Goal: Complete application form

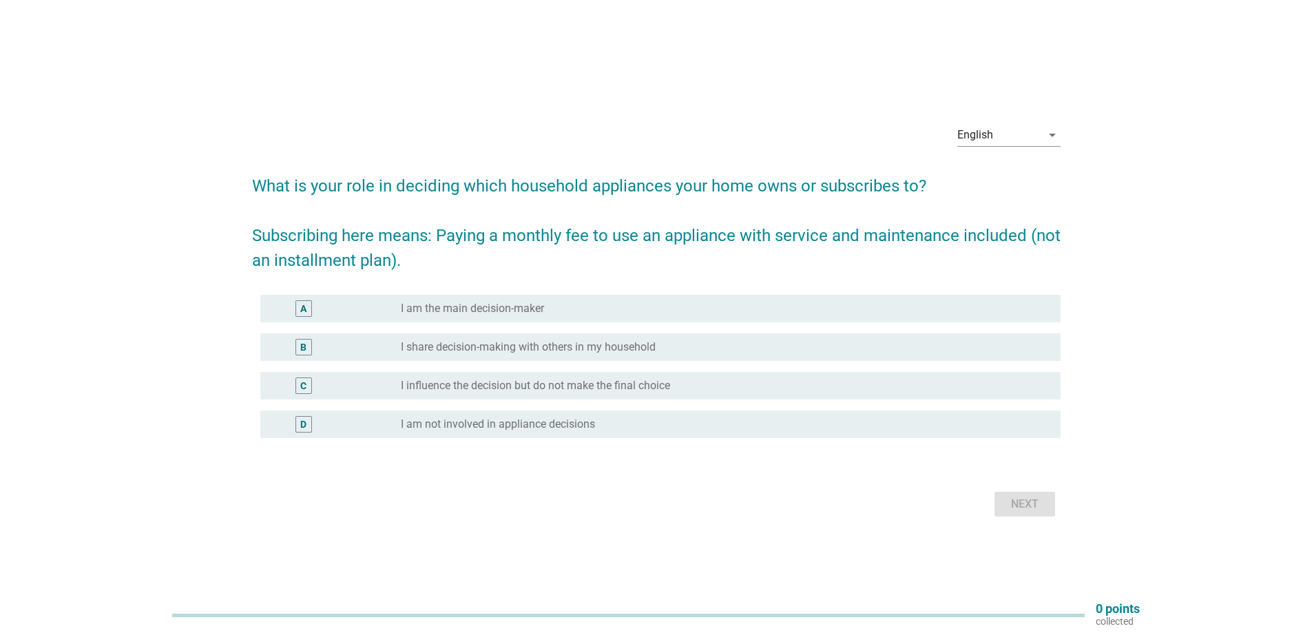
click at [542, 383] on label "I influence the decision but do not make the final choice" at bounding box center [535, 386] width 269 height 14
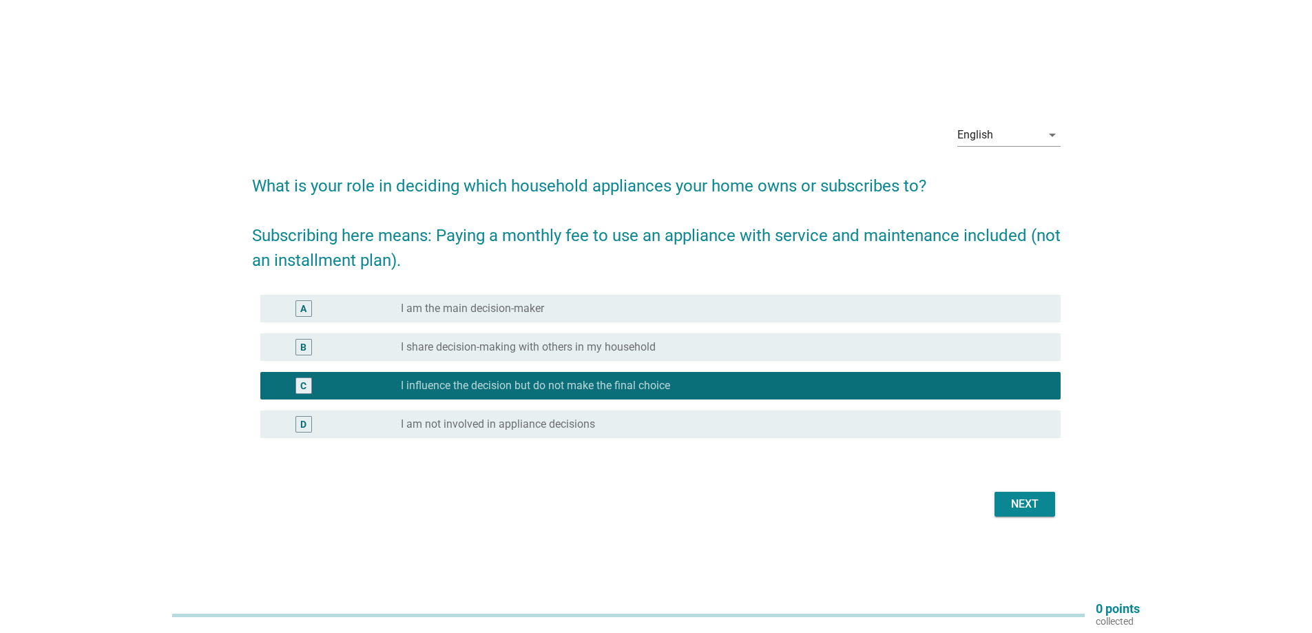
click at [499, 351] on label "I share decision-making with others in my household" at bounding box center [528, 347] width 255 height 14
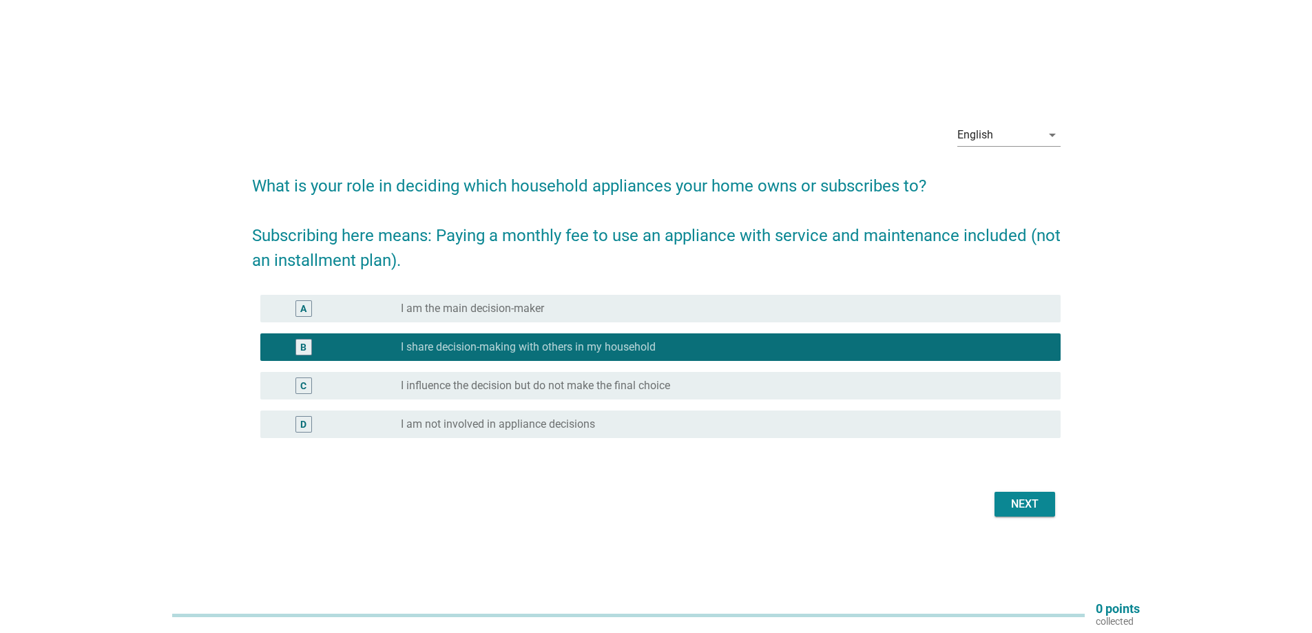
click at [1041, 501] on div "Next" at bounding box center [1025, 504] width 39 height 17
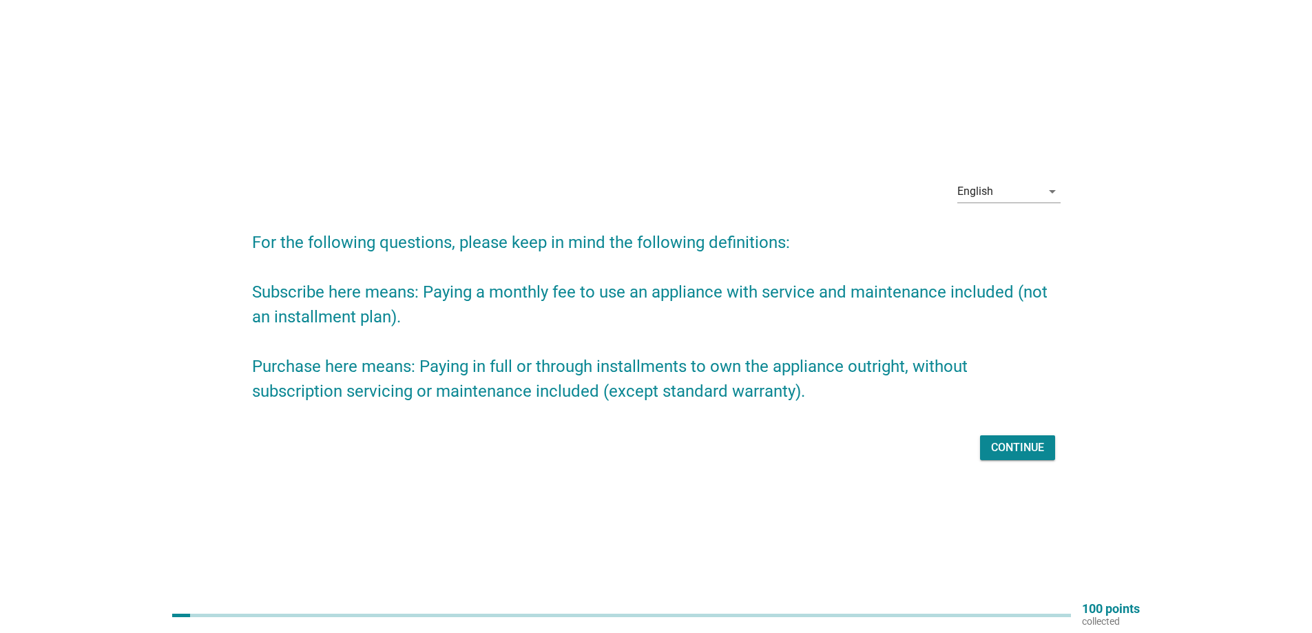
click at [1022, 451] on div "Continue" at bounding box center [1017, 447] width 53 height 17
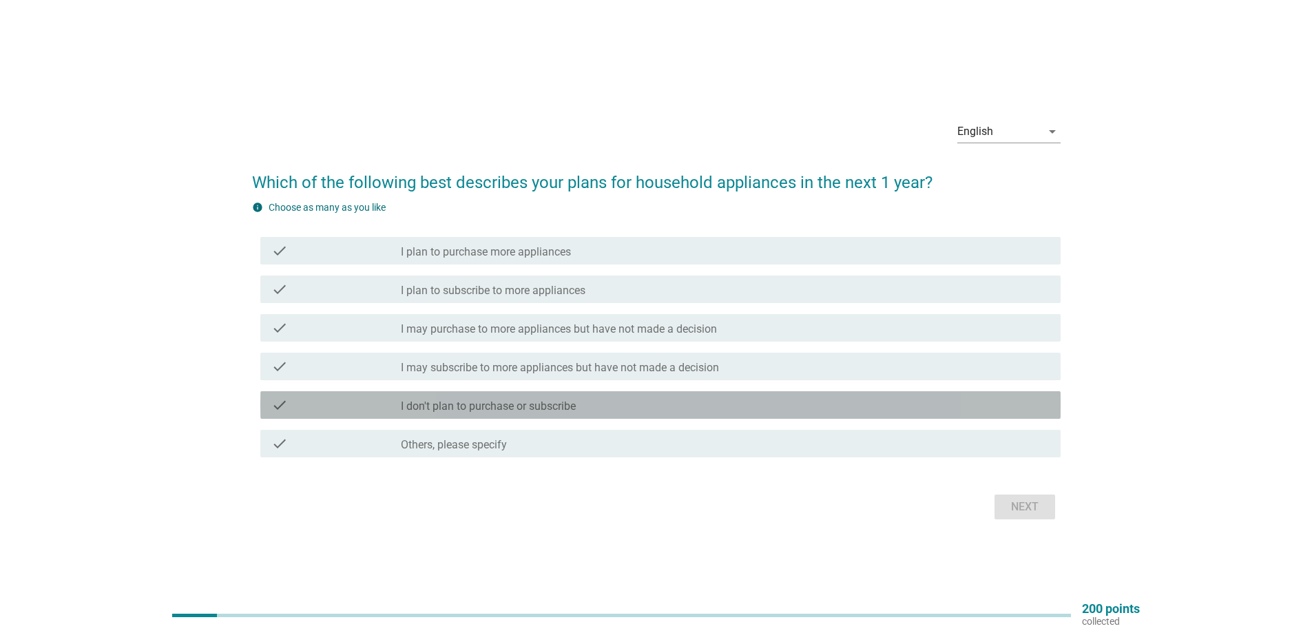
click at [547, 411] on label "I don't plan to purchase or subscribe" at bounding box center [488, 407] width 175 height 14
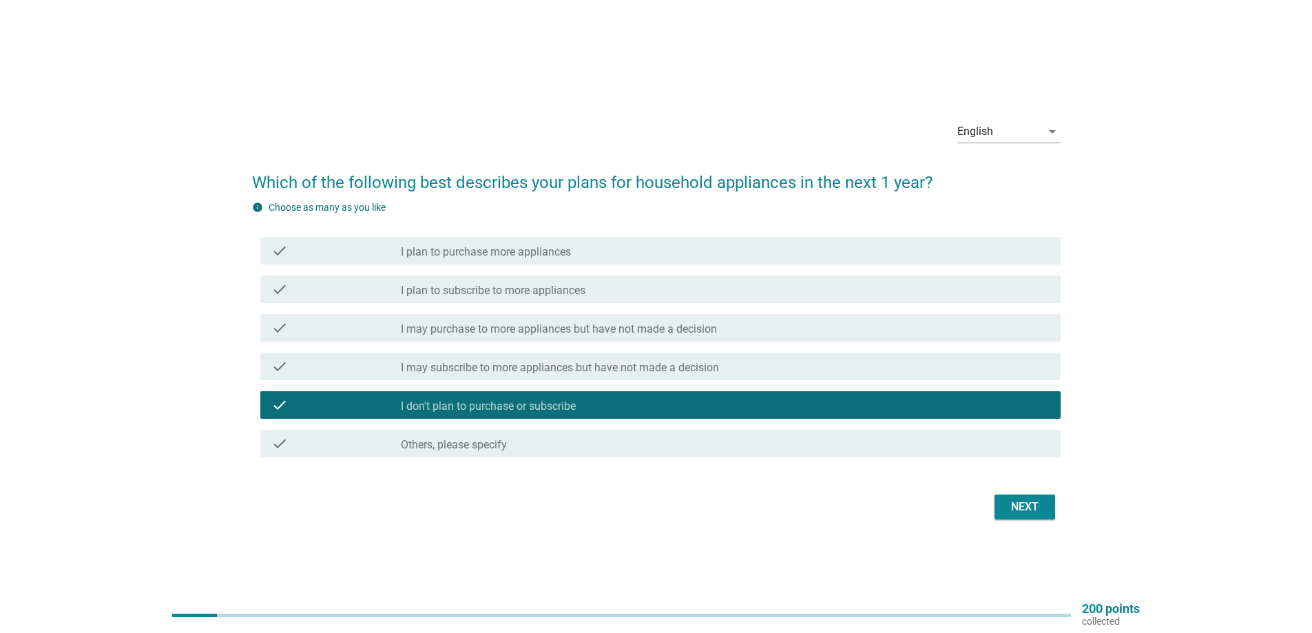
click at [1023, 501] on div "Next" at bounding box center [1025, 507] width 39 height 17
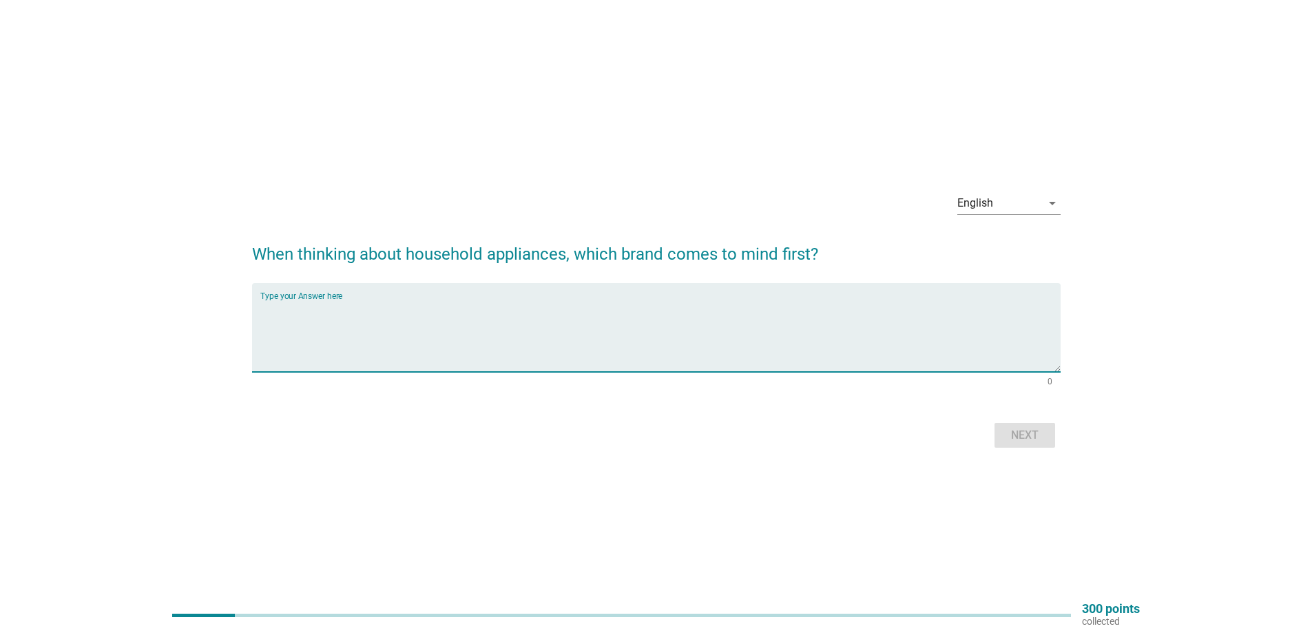
click at [471, 332] on textarea "Type your Answer here" at bounding box center [660, 336] width 800 height 72
type textarea "Panasonic"
click at [1011, 435] on div "Next" at bounding box center [1025, 435] width 39 height 17
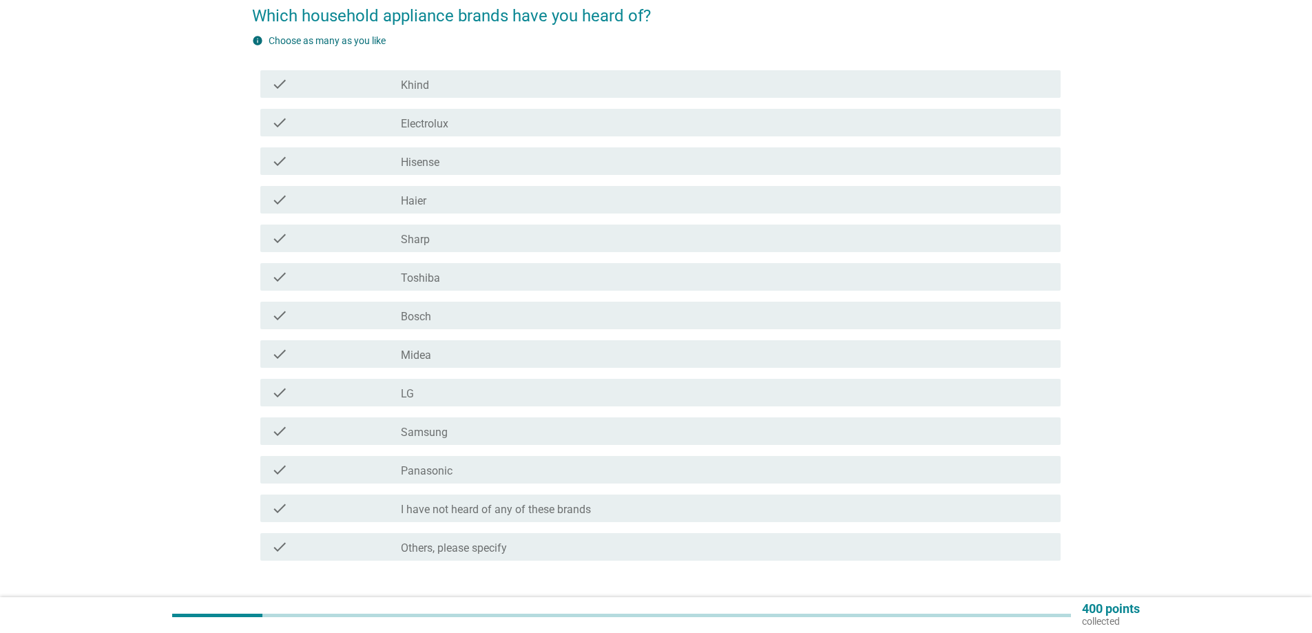
scroll to position [211, 0]
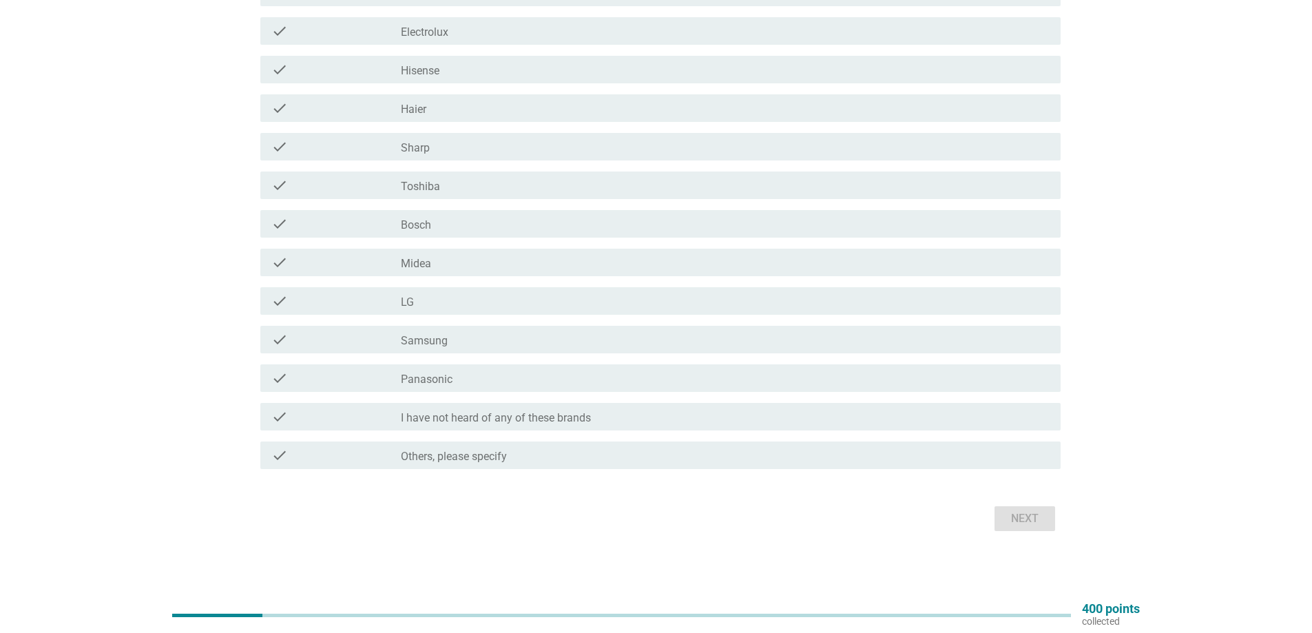
click at [492, 378] on div "check_box_outline_blank Panasonic" at bounding box center [725, 378] width 649 height 17
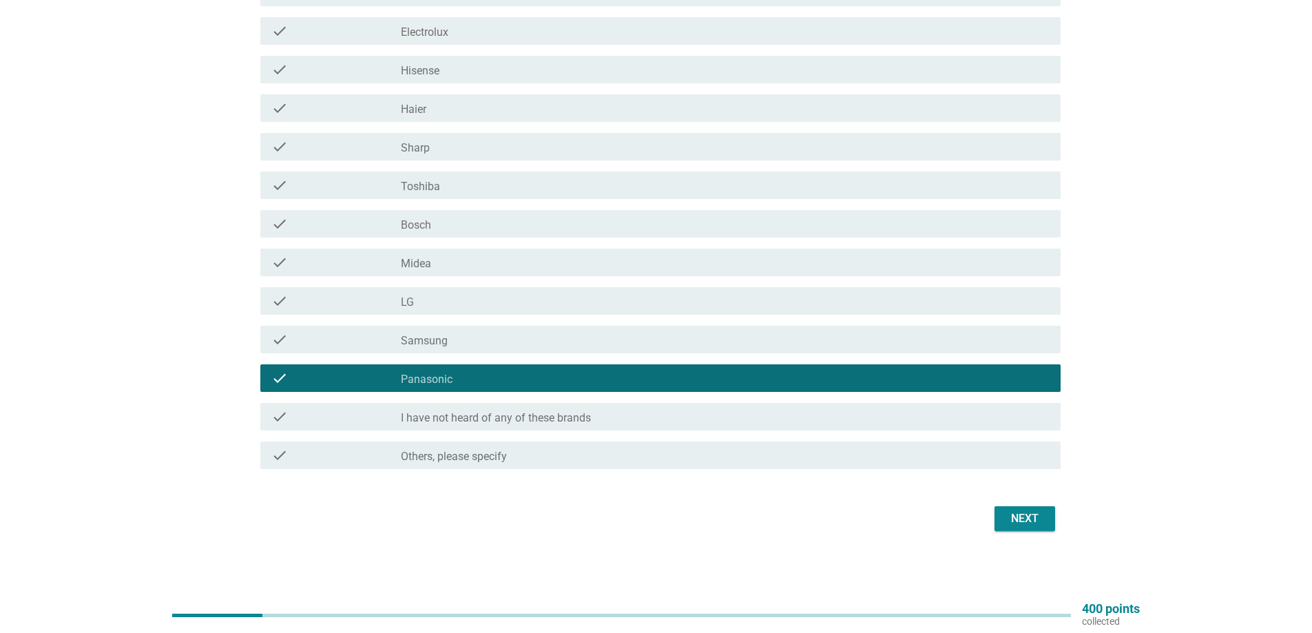
click at [1015, 514] on div "Next" at bounding box center [1025, 518] width 39 height 17
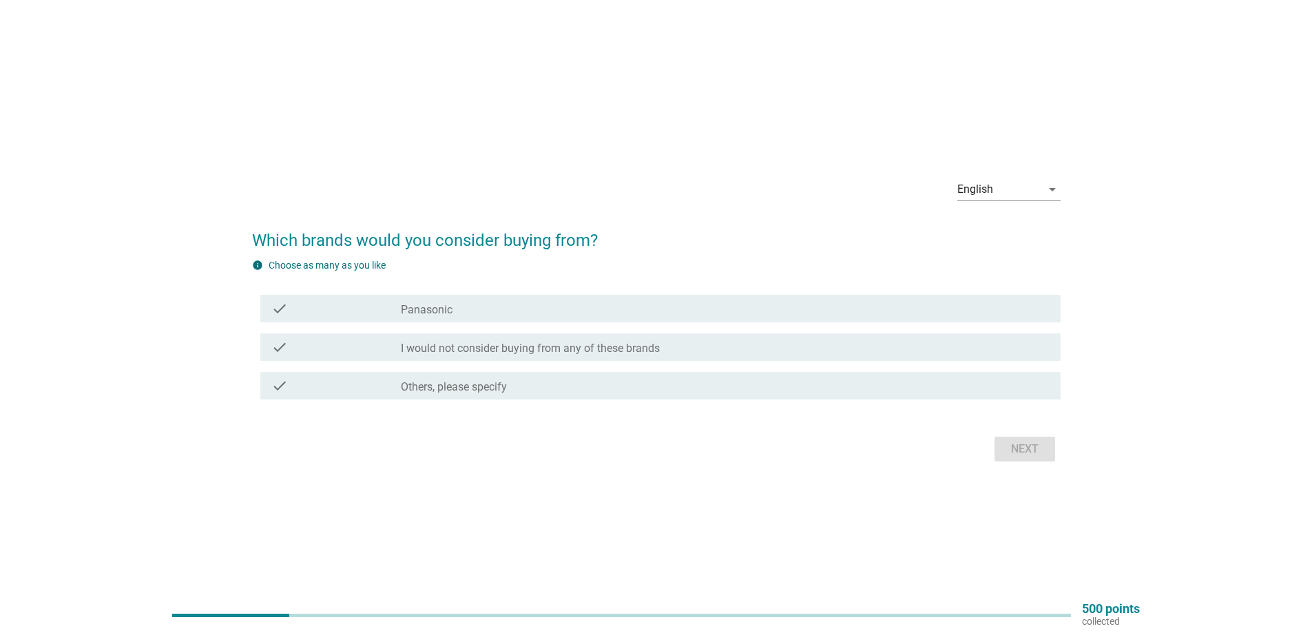
click at [588, 351] on label "I would not consider buying from any of these brands" at bounding box center [530, 349] width 259 height 14
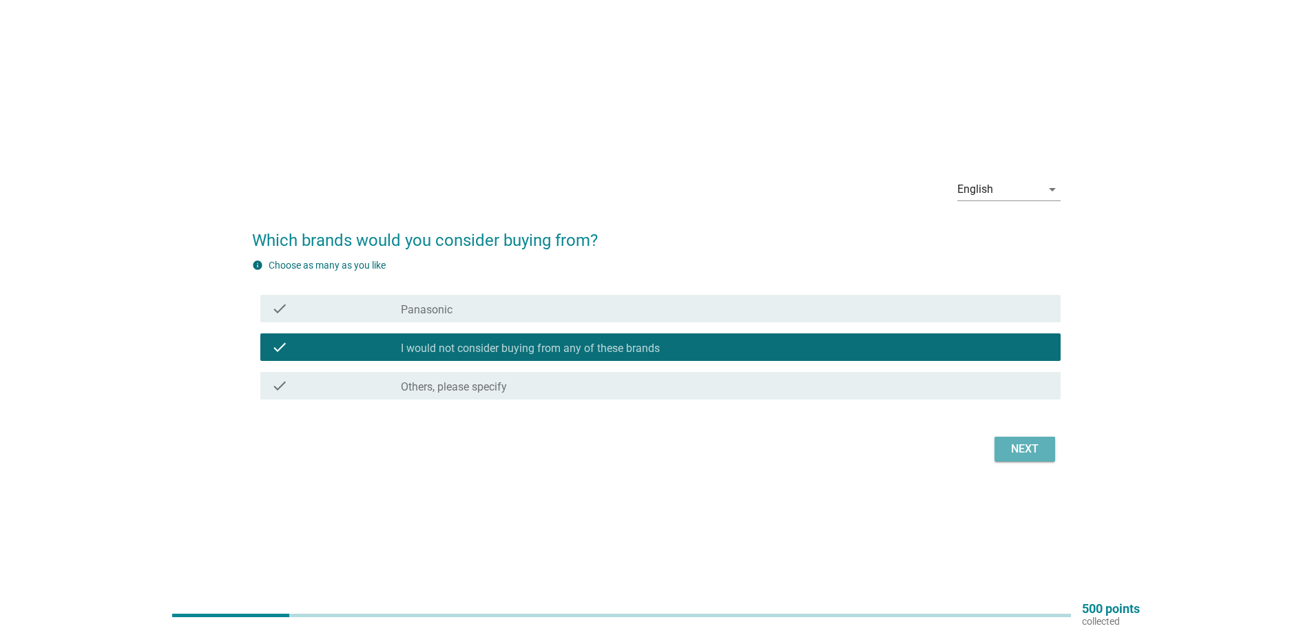
drag, startPoint x: 1017, startPoint y: 456, endPoint x: 902, endPoint y: 96, distance: 377.5
click at [1018, 456] on div "Next" at bounding box center [1025, 449] width 39 height 17
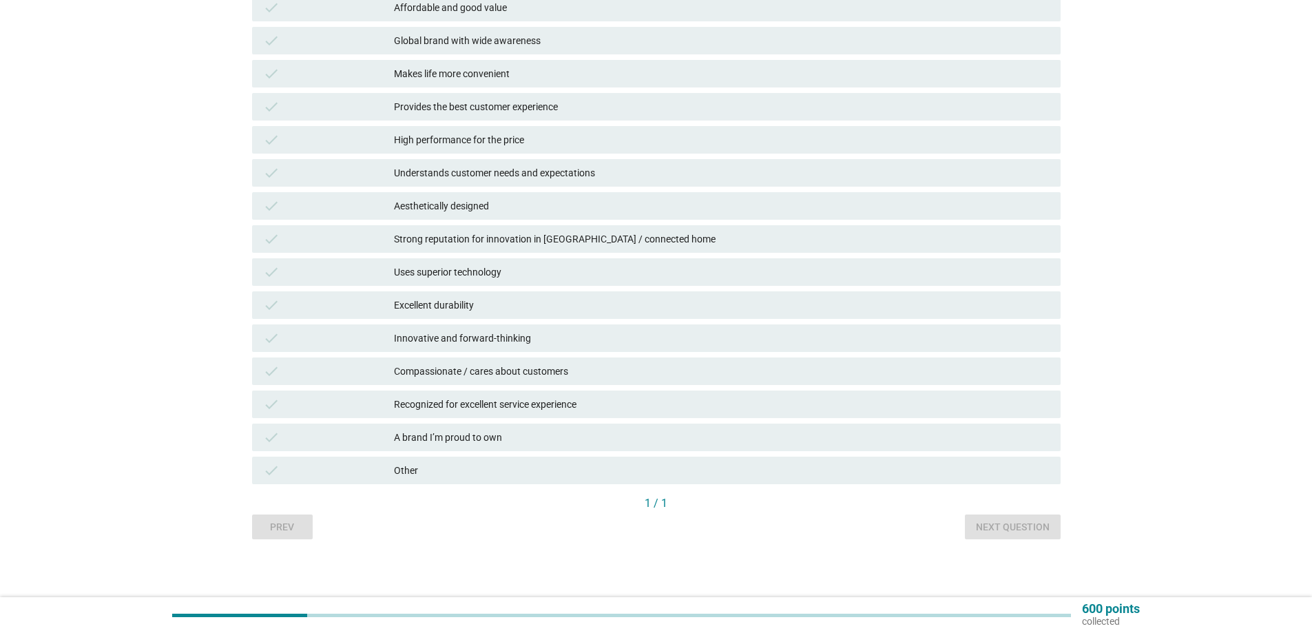
scroll to position [242, 0]
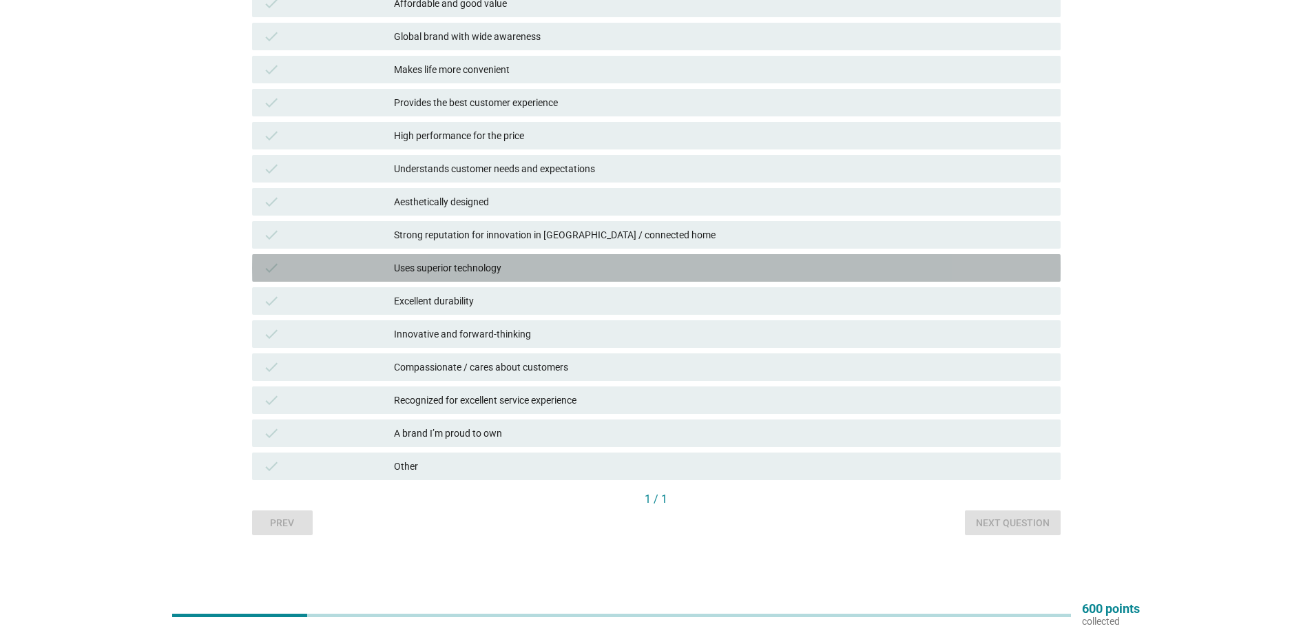
click at [464, 276] on div "Uses superior technology" at bounding box center [722, 268] width 656 height 17
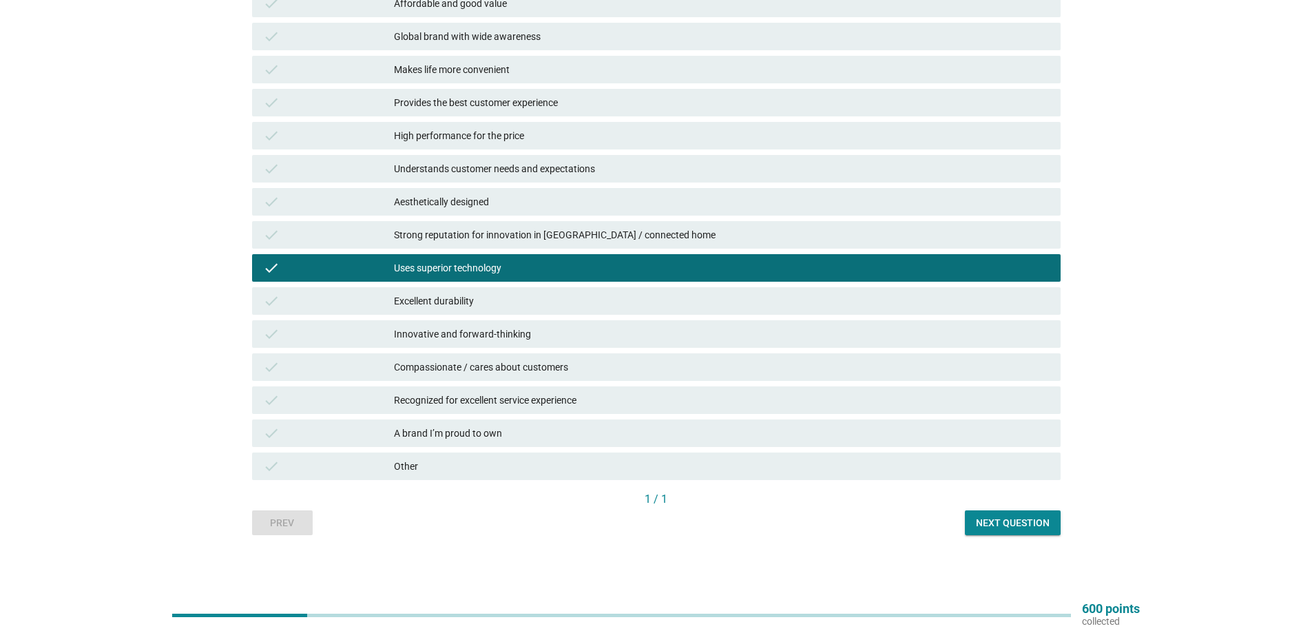
click at [1033, 526] on div "Next question" at bounding box center [1013, 523] width 74 height 14
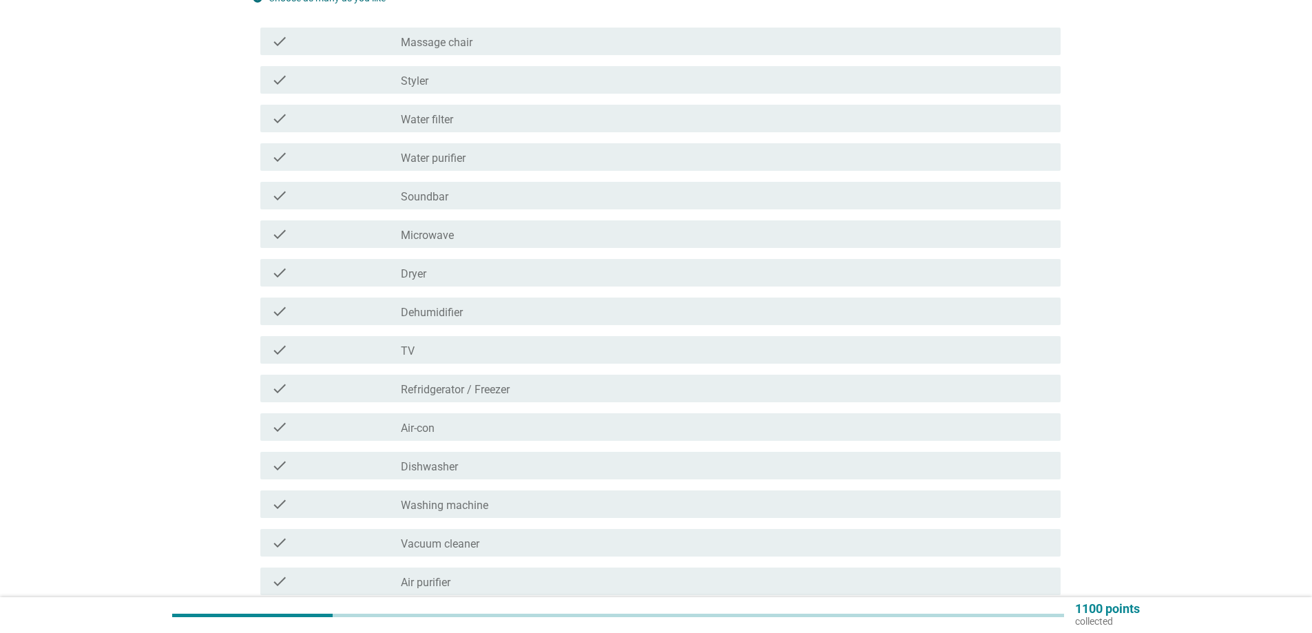
scroll to position [327, 0]
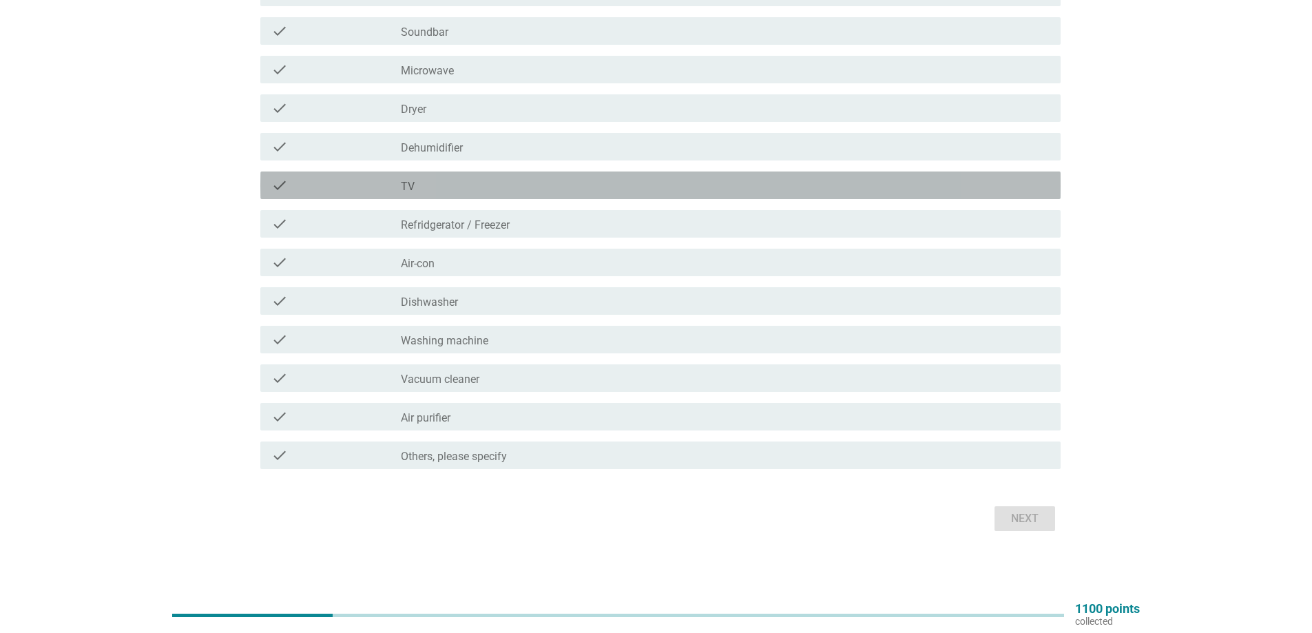
click at [457, 180] on div "check_box_outline_blank TV" at bounding box center [725, 185] width 649 height 17
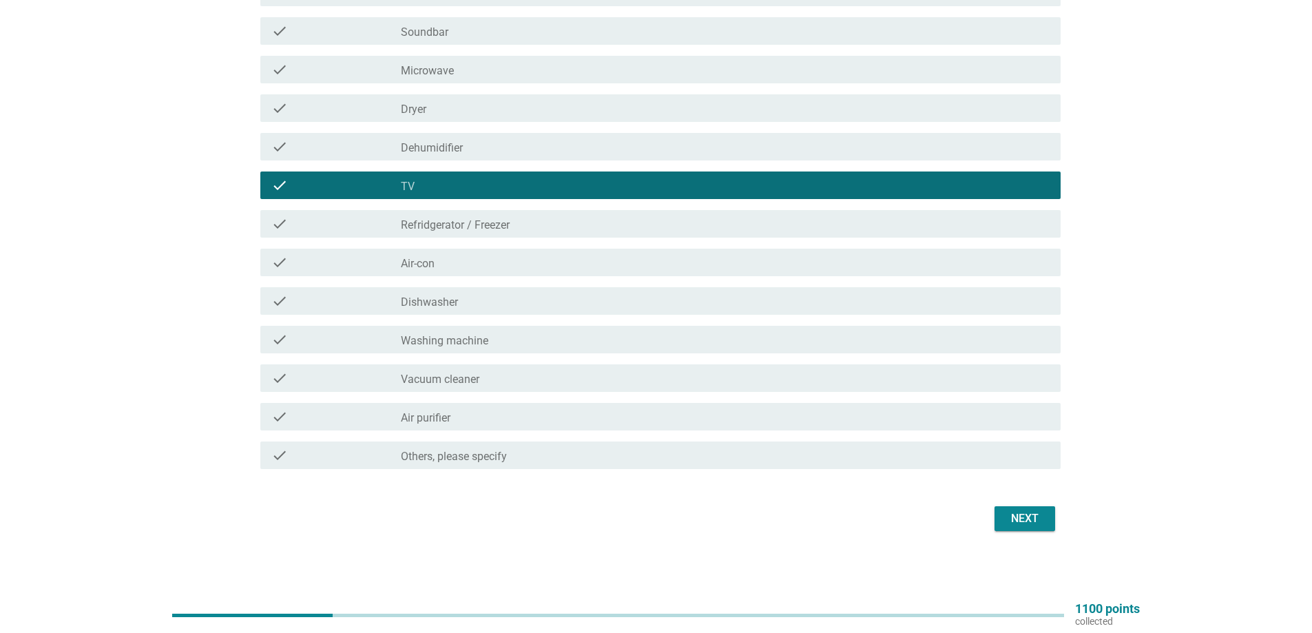
click at [1034, 517] on div "Next" at bounding box center [1025, 518] width 39 height 17
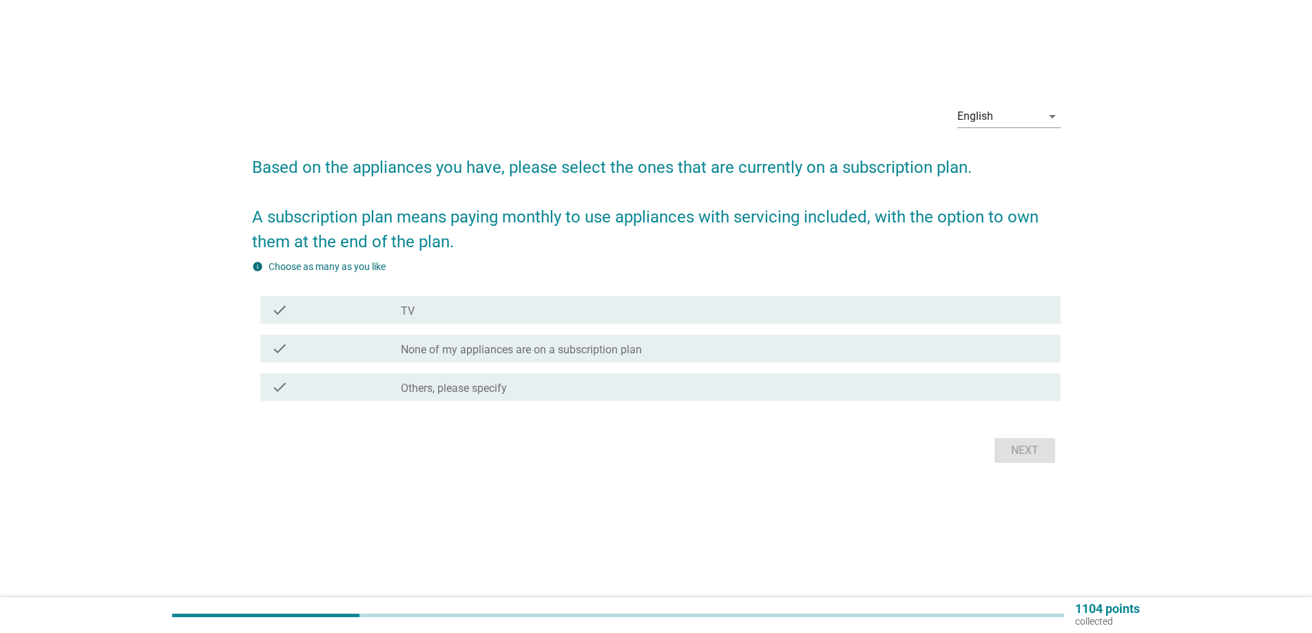
scroll to position [0, 0]
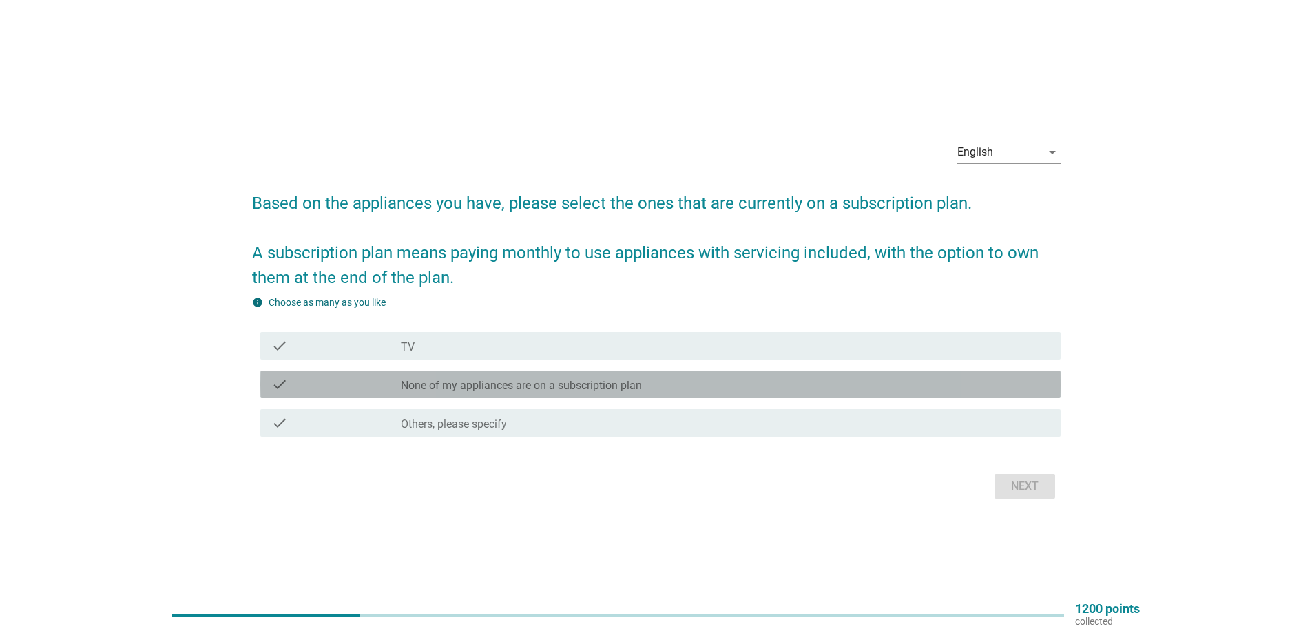
click at [578, 388] on label "None of my appliances are on a subscription plan" at bounding box center [521, 386] width 241 height 14
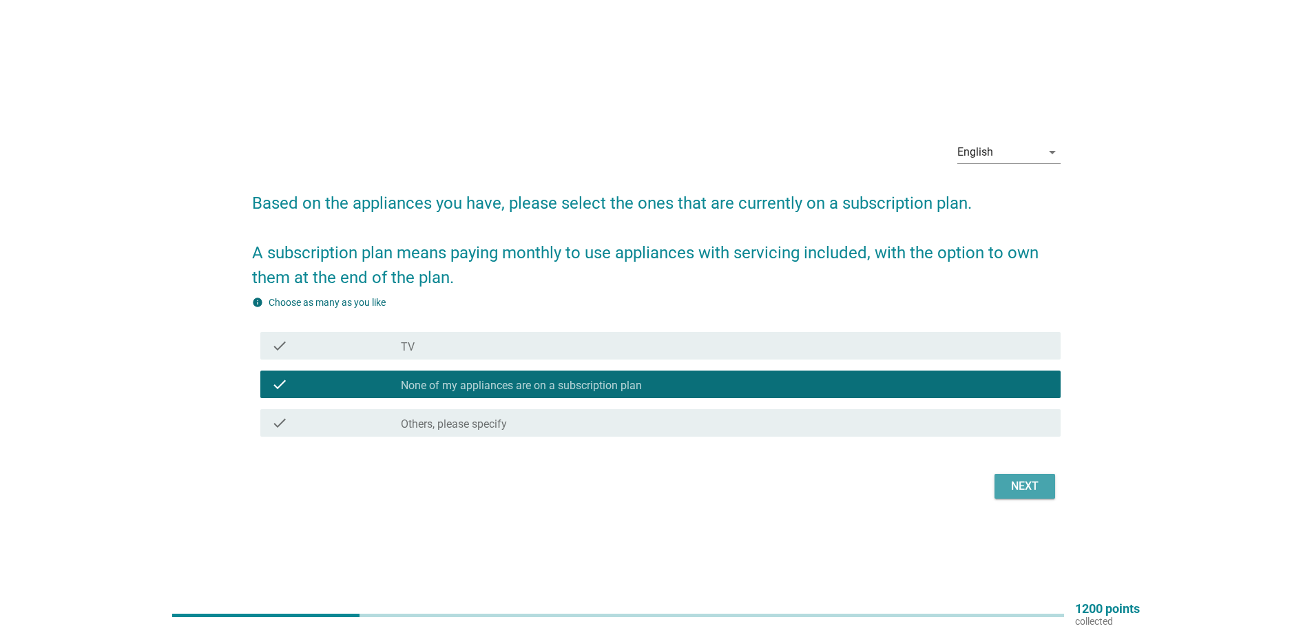
click at [1048, 490] on button "Next" at bounding box center [1025, 486] width 61 height 25
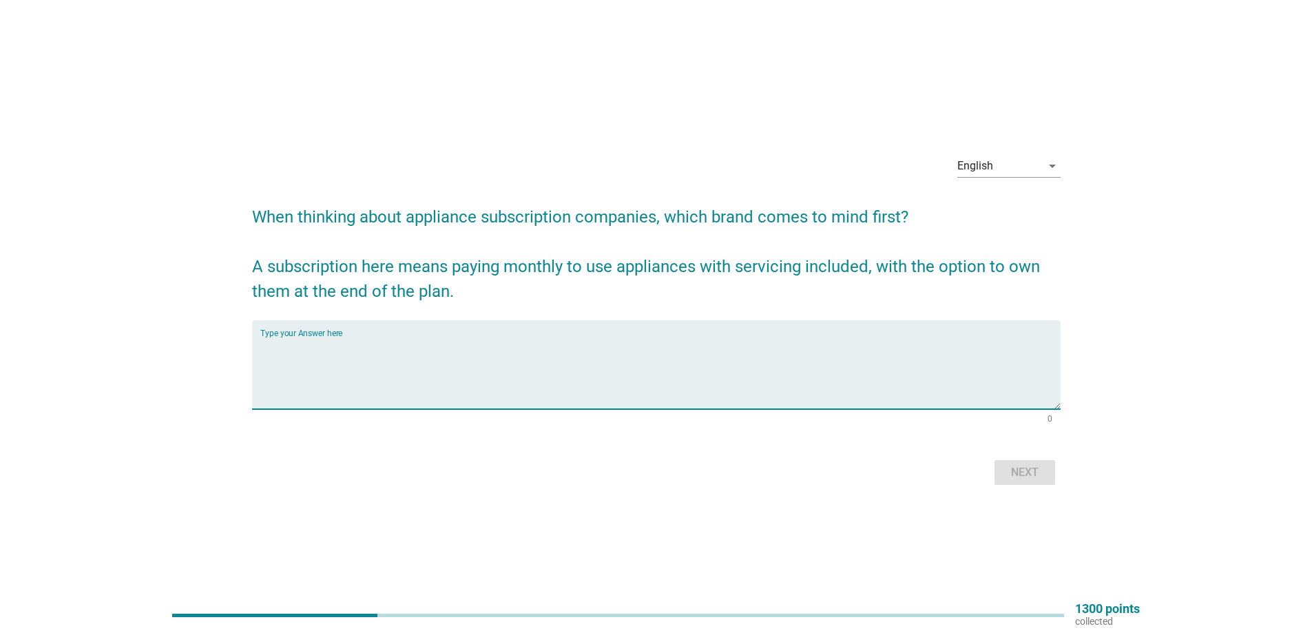
click at [572, 353] on textarea "Type your Answer here" at bounding box center [660, 373] width 800 height 72
type textarea "panasonic"
click at [1028, 474] on div "Next" at bounding box center [1025, 472] width 39 height 17
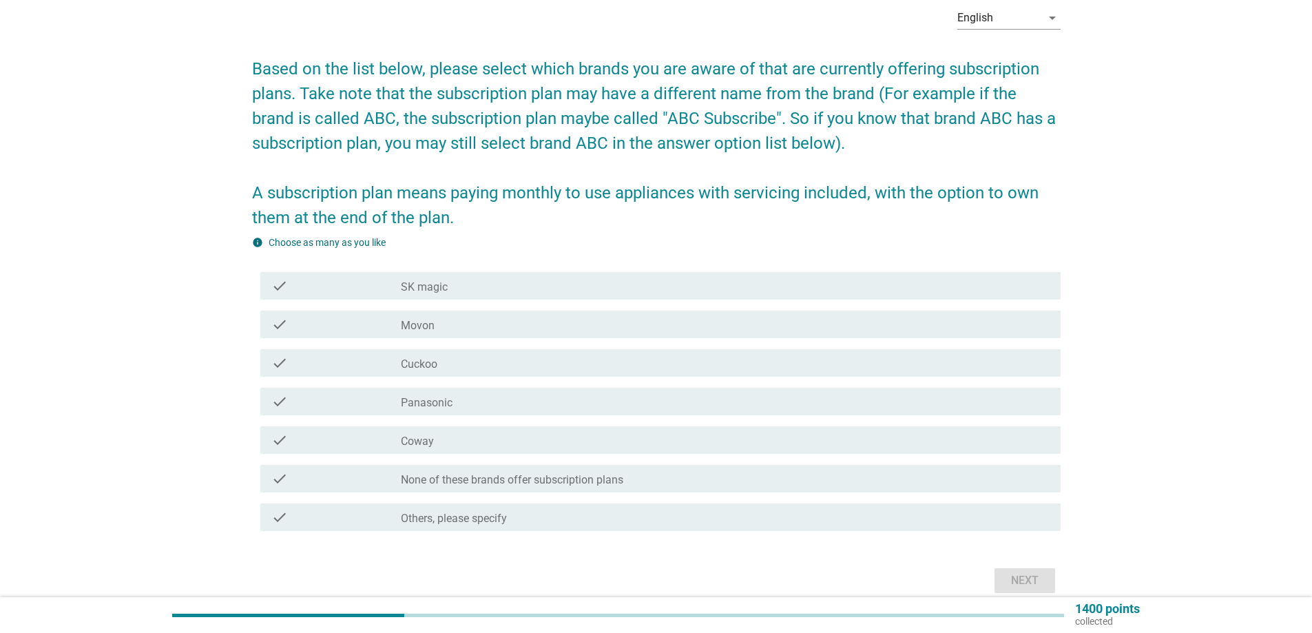
scroll to position [128, 0]
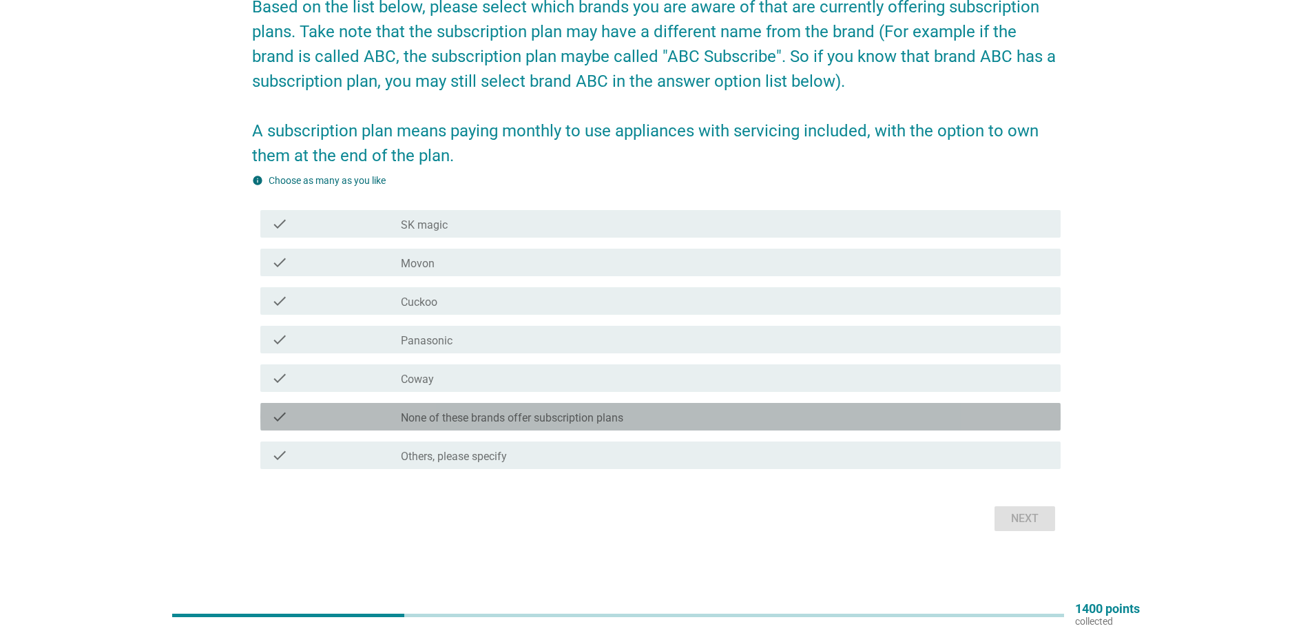
click at [497, 419] on label "None of these brands offer subscription plans" at bounding box center [512, 418] width 222 height 14
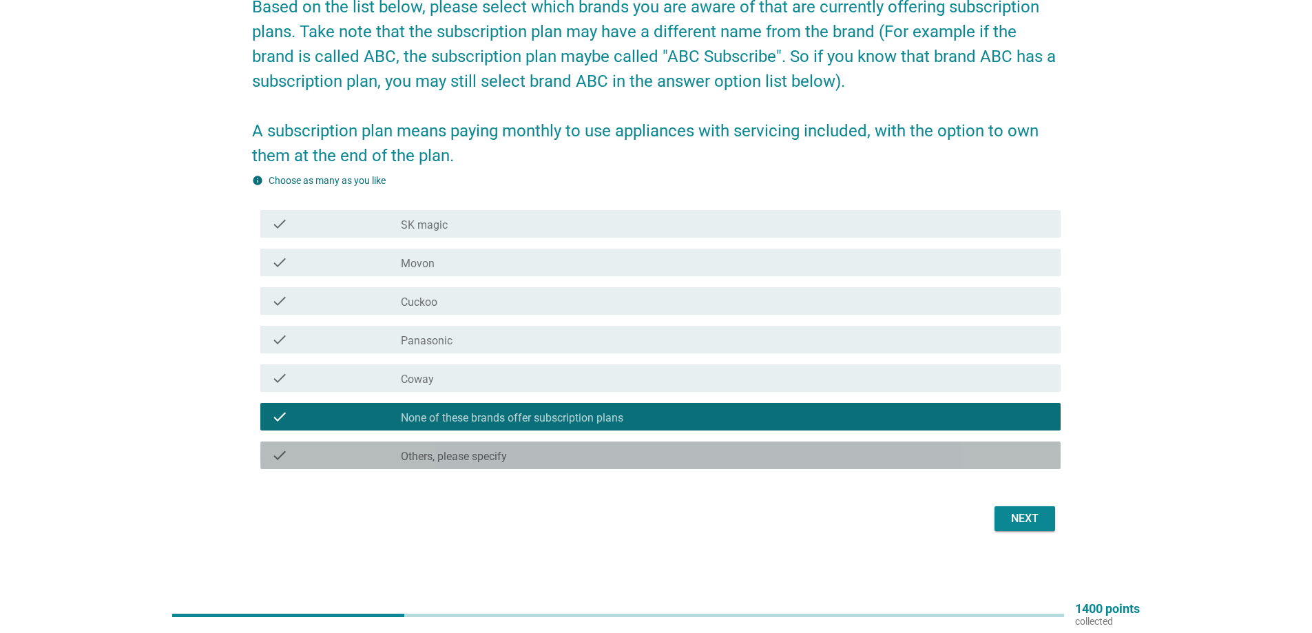
click at [518, 452] on div "check_box_outline_blank Others, please specify" at bounding box center [725, 455] width 649 height 17
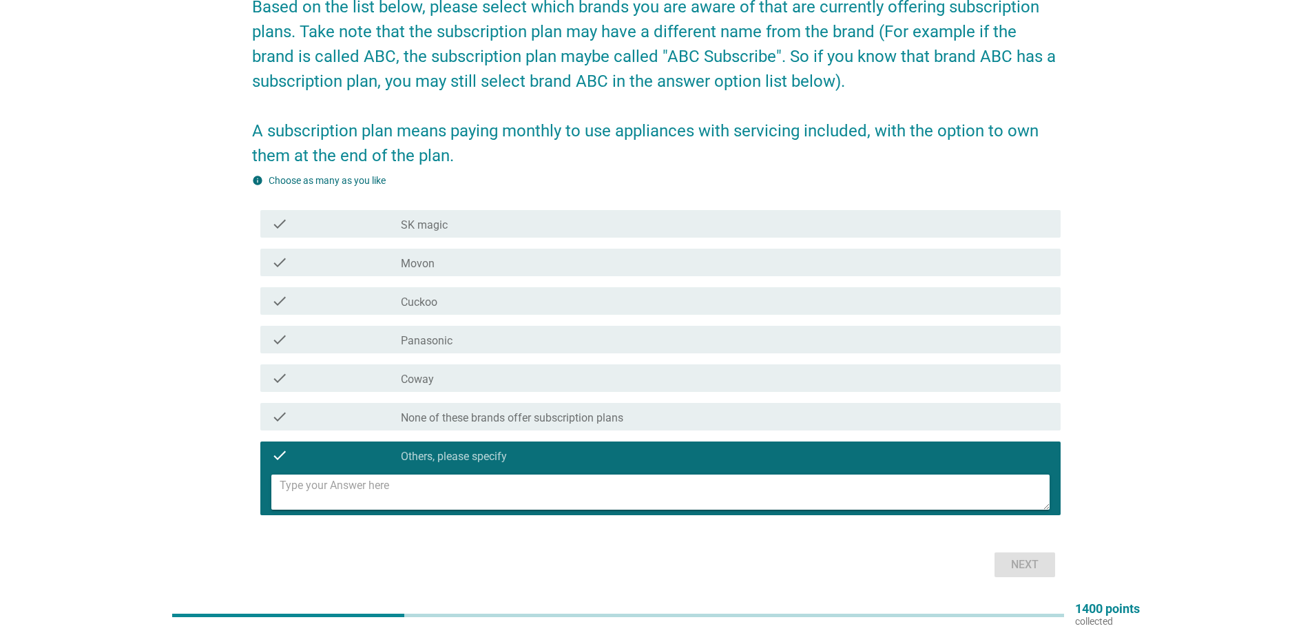
drag, startPoint x: 391, startPoint y: 414, endPoint x: 415, endPoint y: 419, distance: 24.7
click at [397, 414] on div "check" at bounding box center [335, 416] width 129 height 17
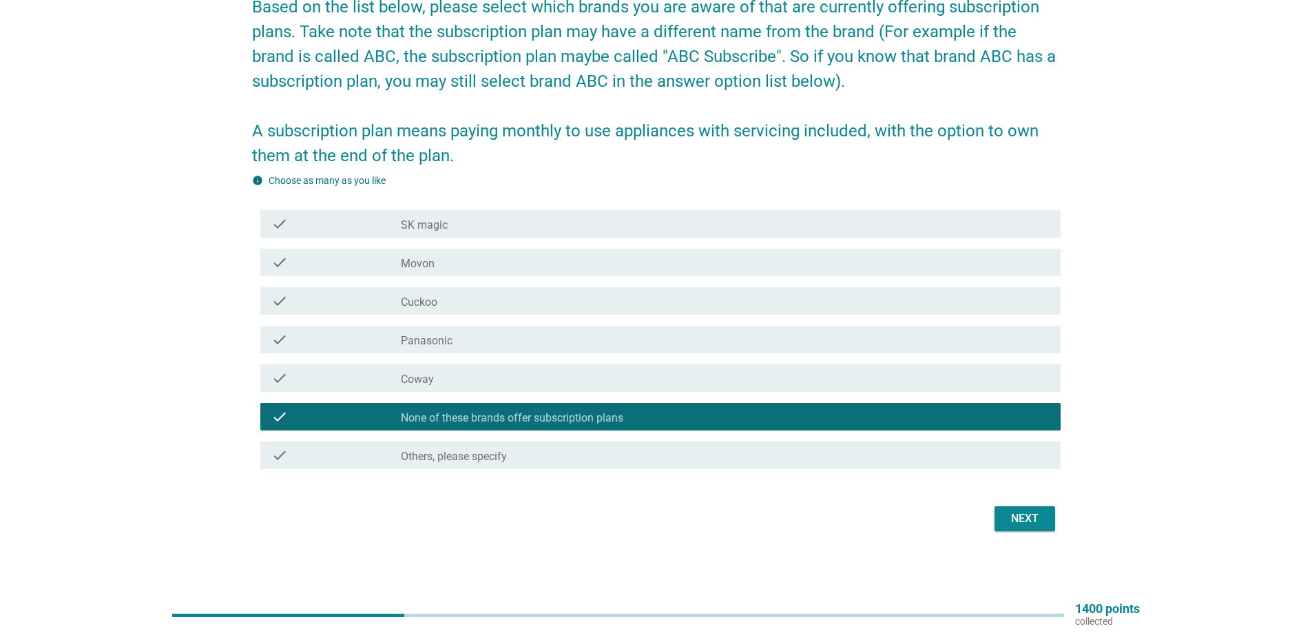
click at [1037, 515] on div "Next" at bounding box center [1025, 518] width 39 height 17
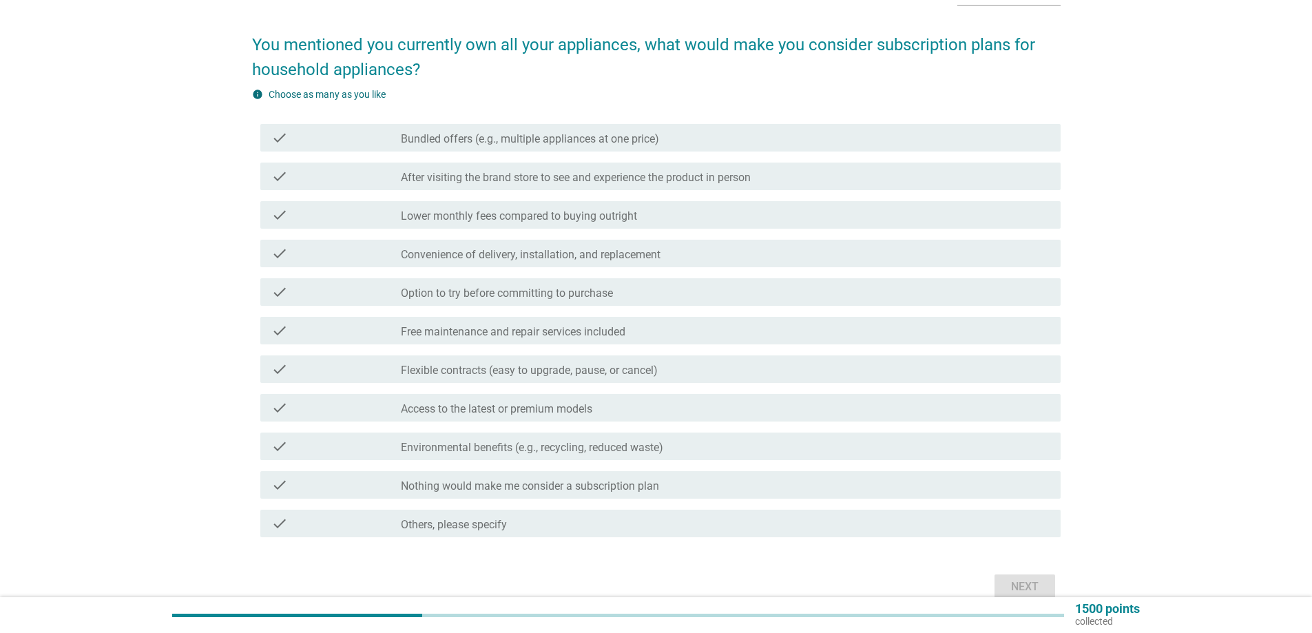
scroll to position [158, 0]
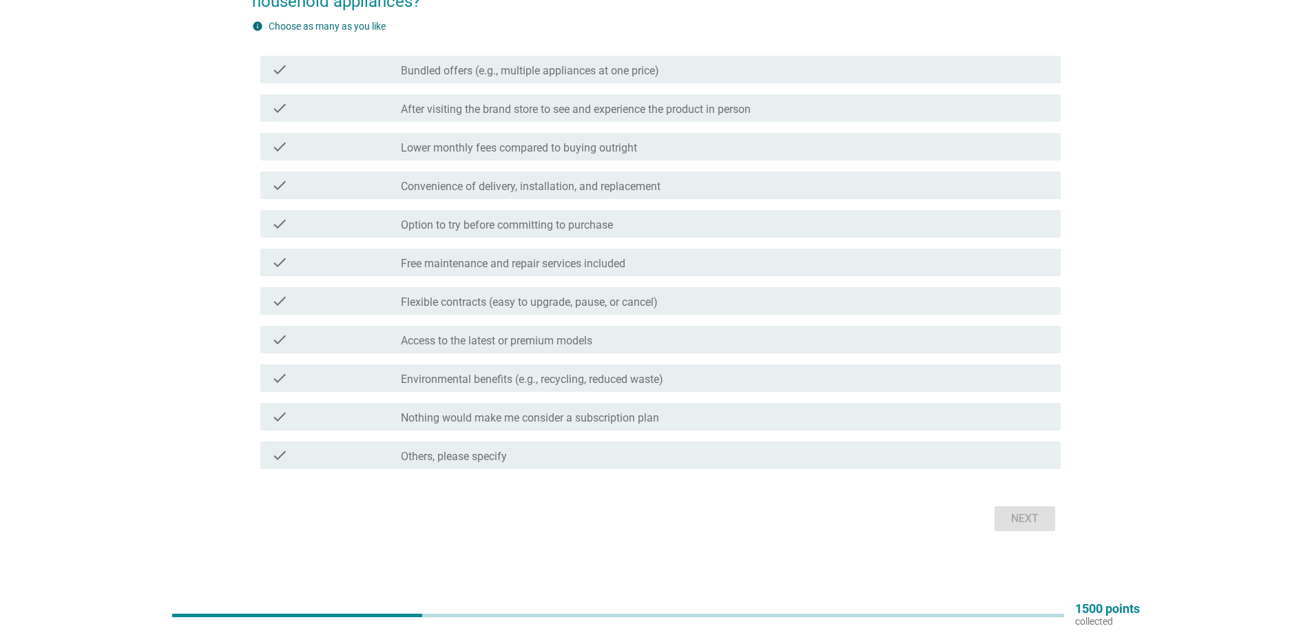
click at [490, 421] on label "Nothing would make me consider a subscription plan" at bounding box center [530, 418] width 258 height 14
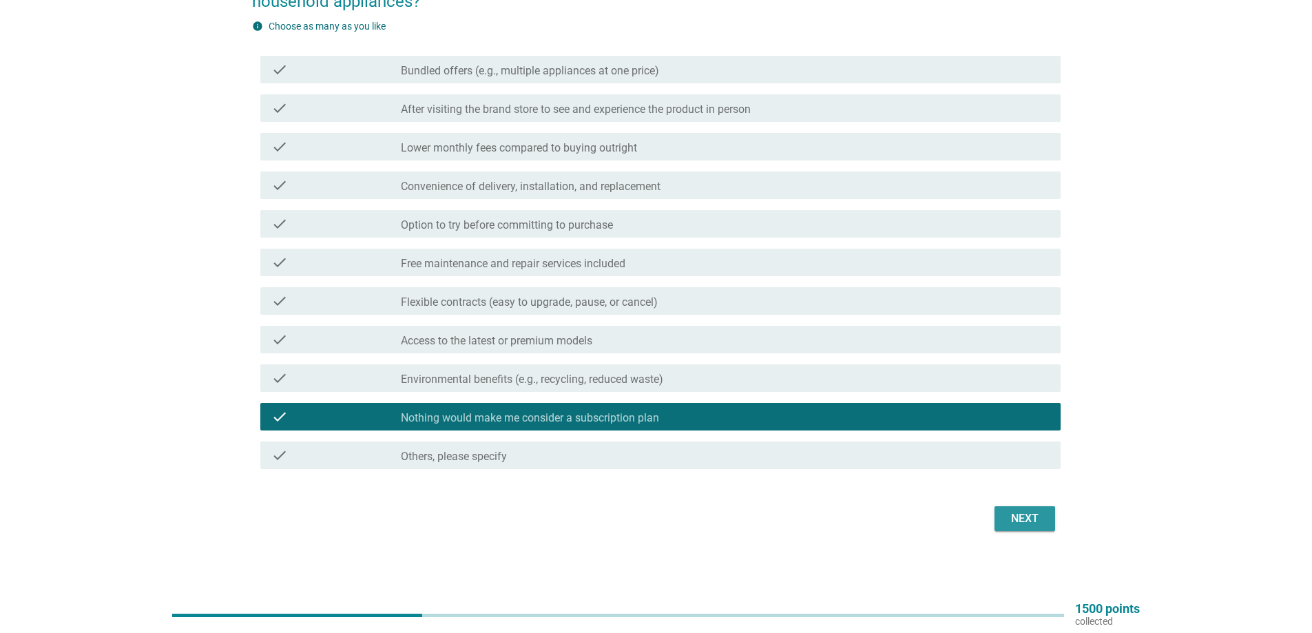
click at [1036, 519] on div "Next" at bounding box center [1025, 518] width 39 height 17
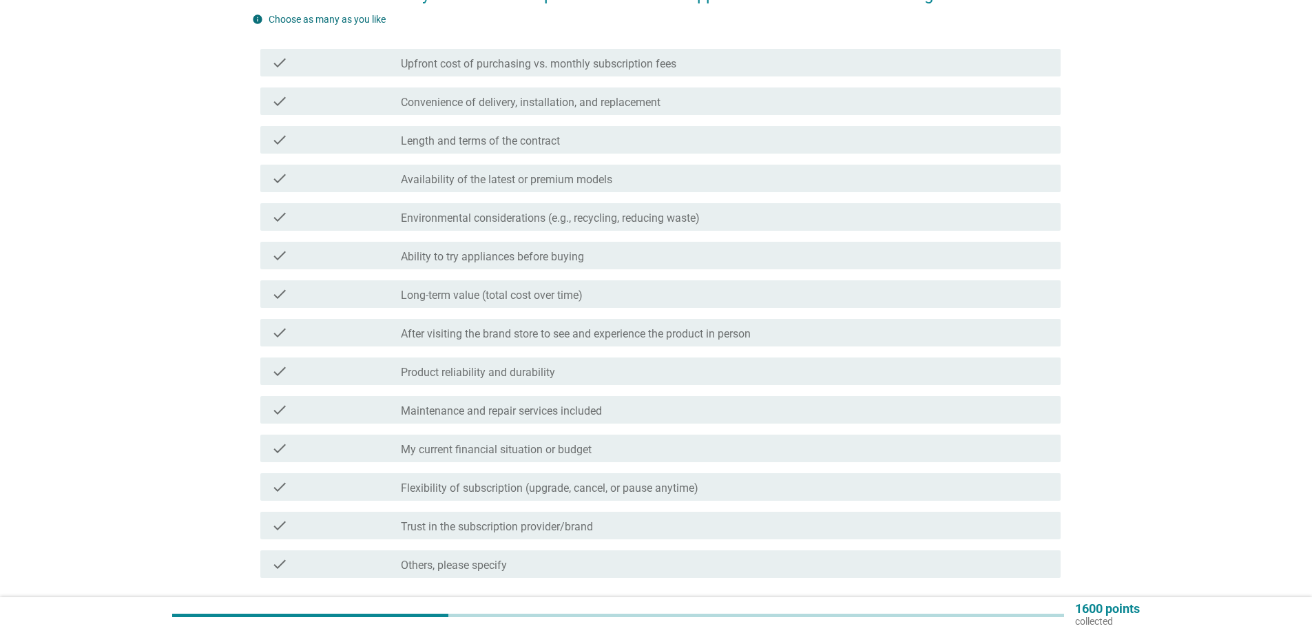
scroll to position [249, 0]
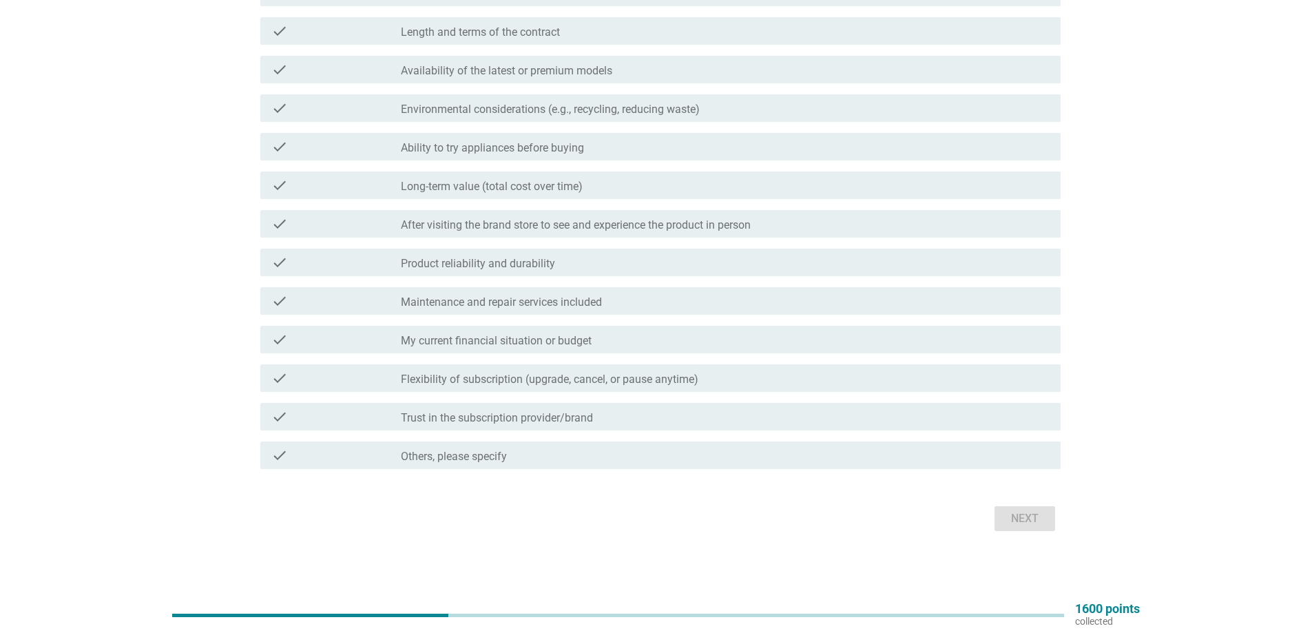
click at [524, 269] on label "Product reliability and durability" at bounding box center [478, 264] width 154 height 14
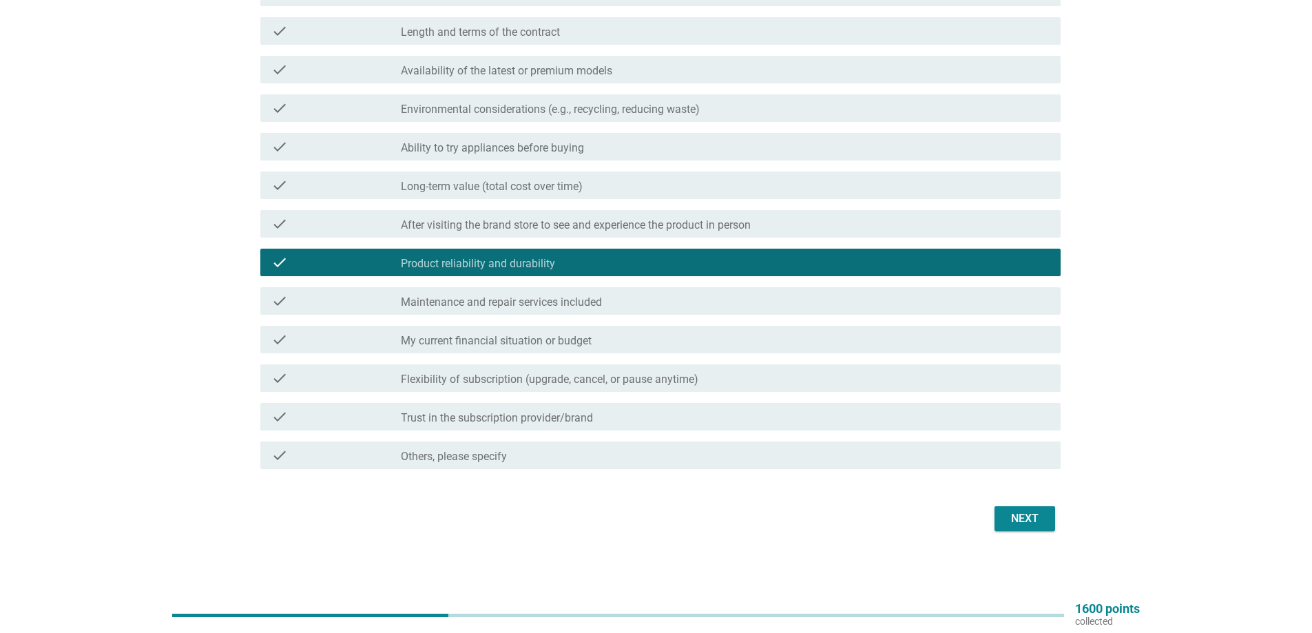
click at [1018, 527] on button "Next" at bounding box center [1025, 518] width 61 height 25
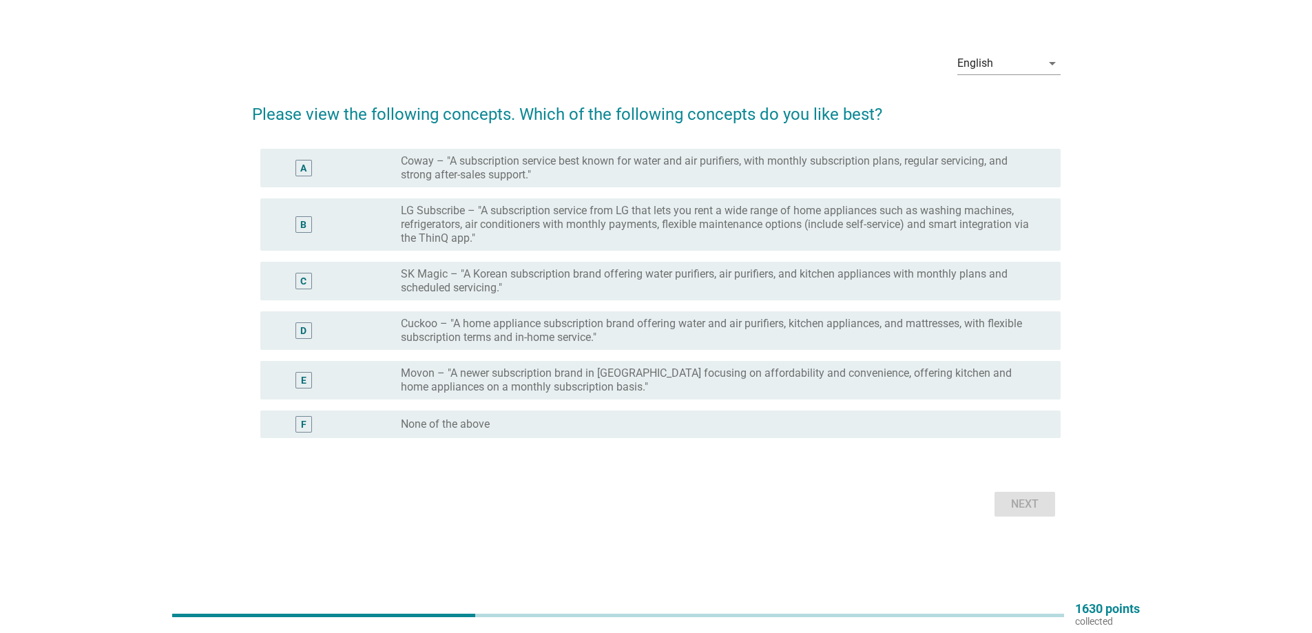
scroll to position [0, 0]
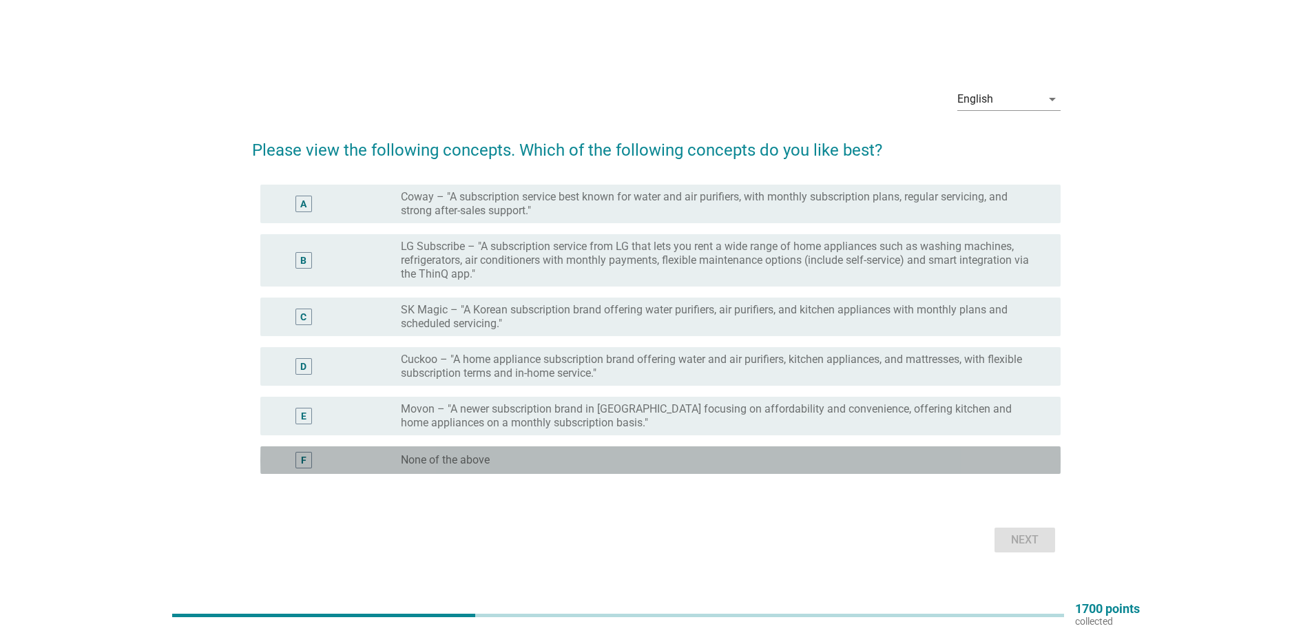
drag, startPoint x: 504, startPoint y: 459, endPoint x: 705, endPoint y: 494, distance: 204.1
click at [512, 461] on div "radio_button_unchecked None of the above" at bounding box center [720, 460] width 638 height 14
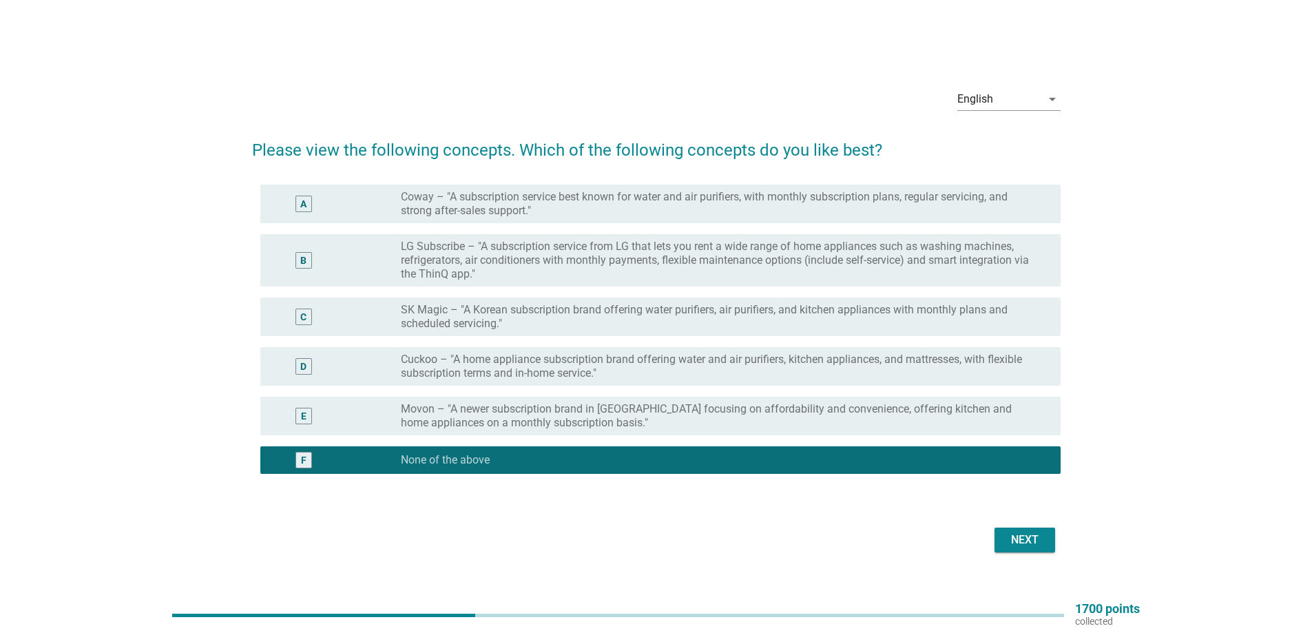
click at [1020, 537] on div "Next" at bounding box center [1025, 540] width 39 height 17
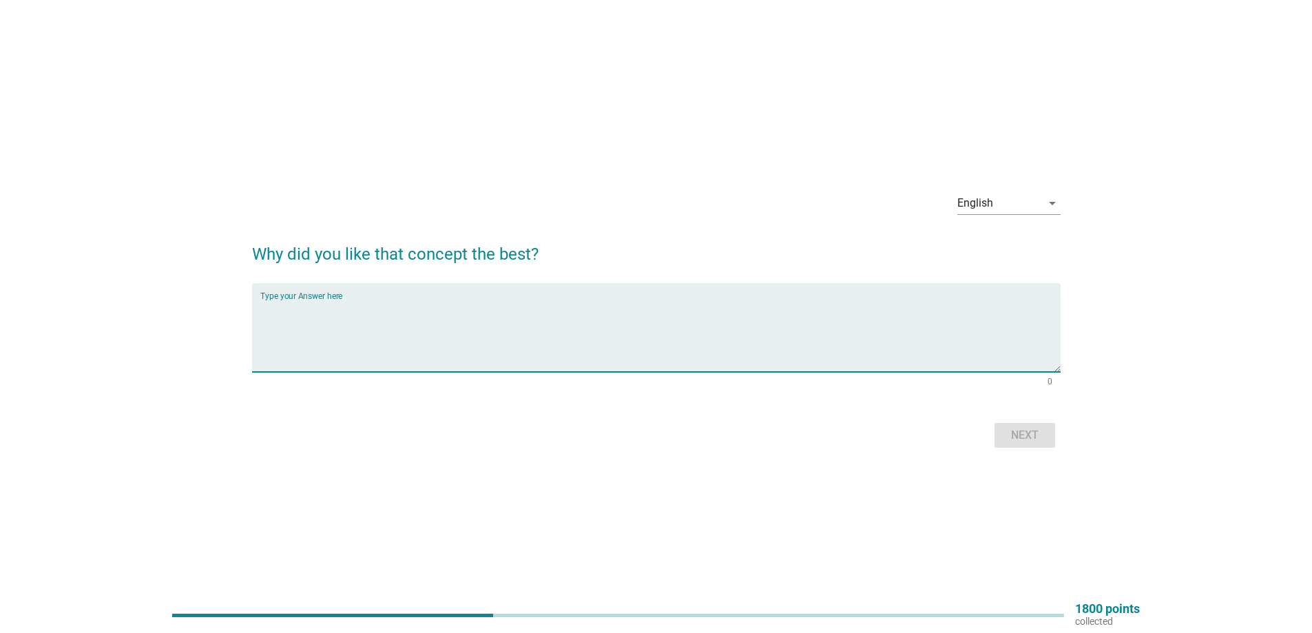
click at [384, 324] on textarea "Type your Answer here" at bounding box center [660, 336] width 800 height 72
type textarea "No comment"
click at [1017, 431] on div "Next" at bounding box center [1025, 435] width 39 height 17
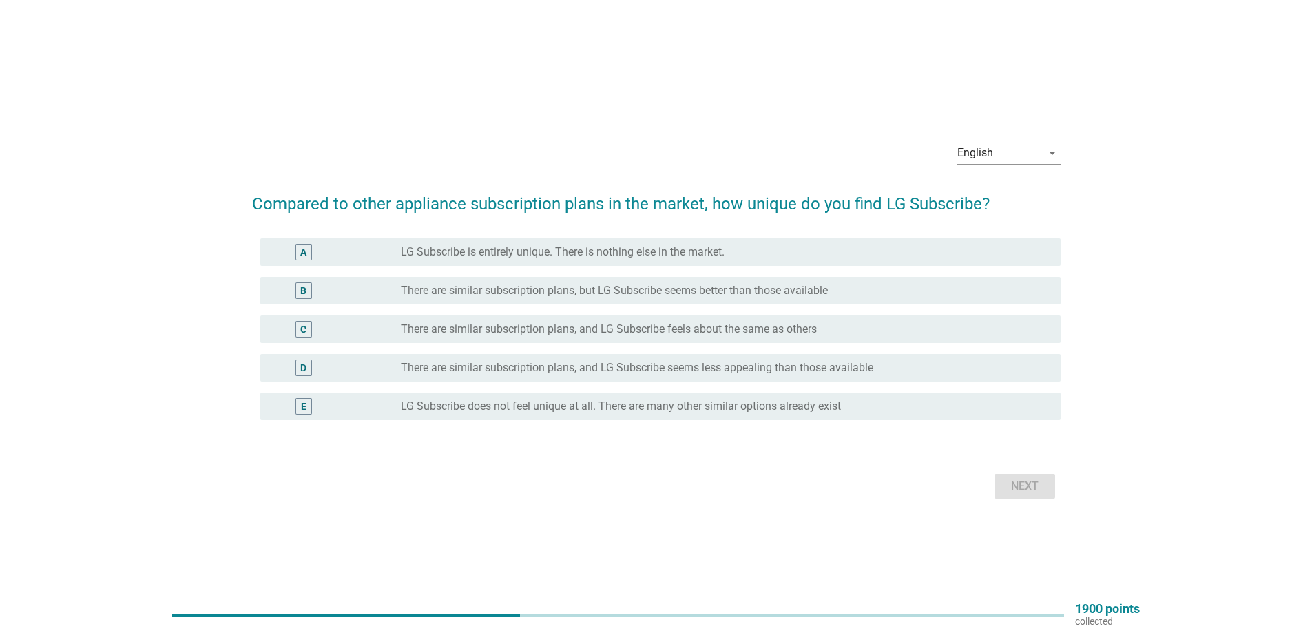
drag, startPoint x: 706, startPoint y: 337, endPoint x: 721, endPoint y: 338, distance: 14.5
click at [707, 336] on div "radio_button_unchecked There are similar subscription plans, and LG Subscribe f…" at bounding box center [725, 329] width 649 height 17
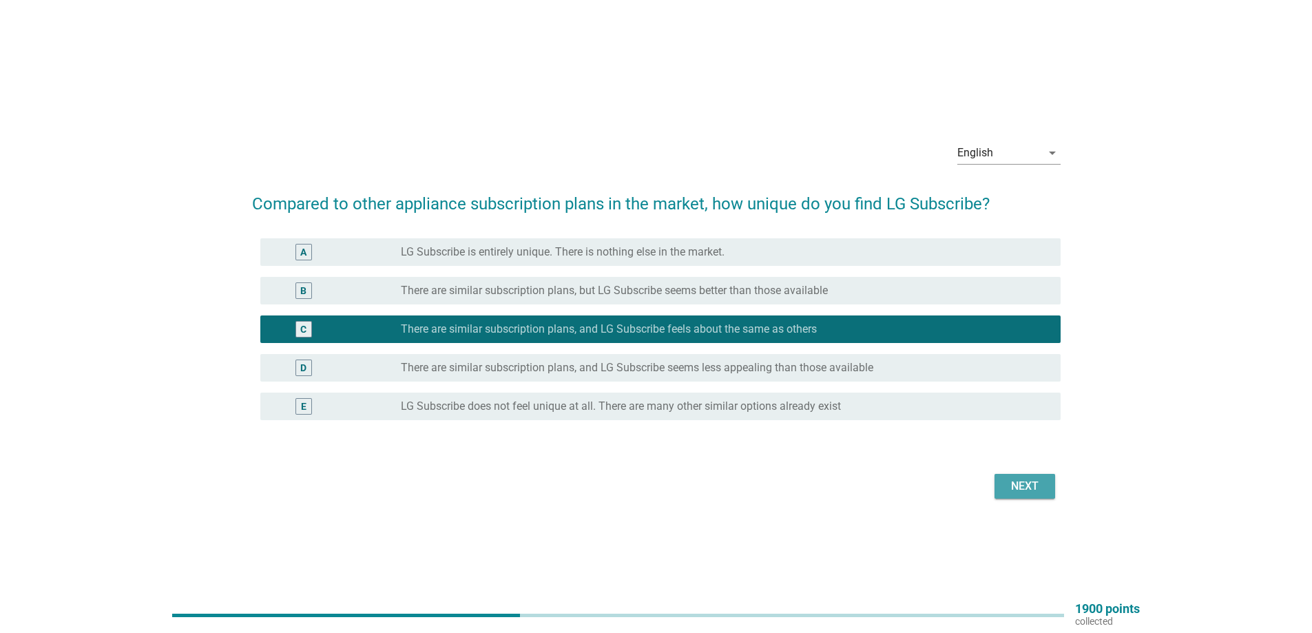
click at [1024, 486] on div "Next" at bounding box center [1025, 486] width 39 height 17
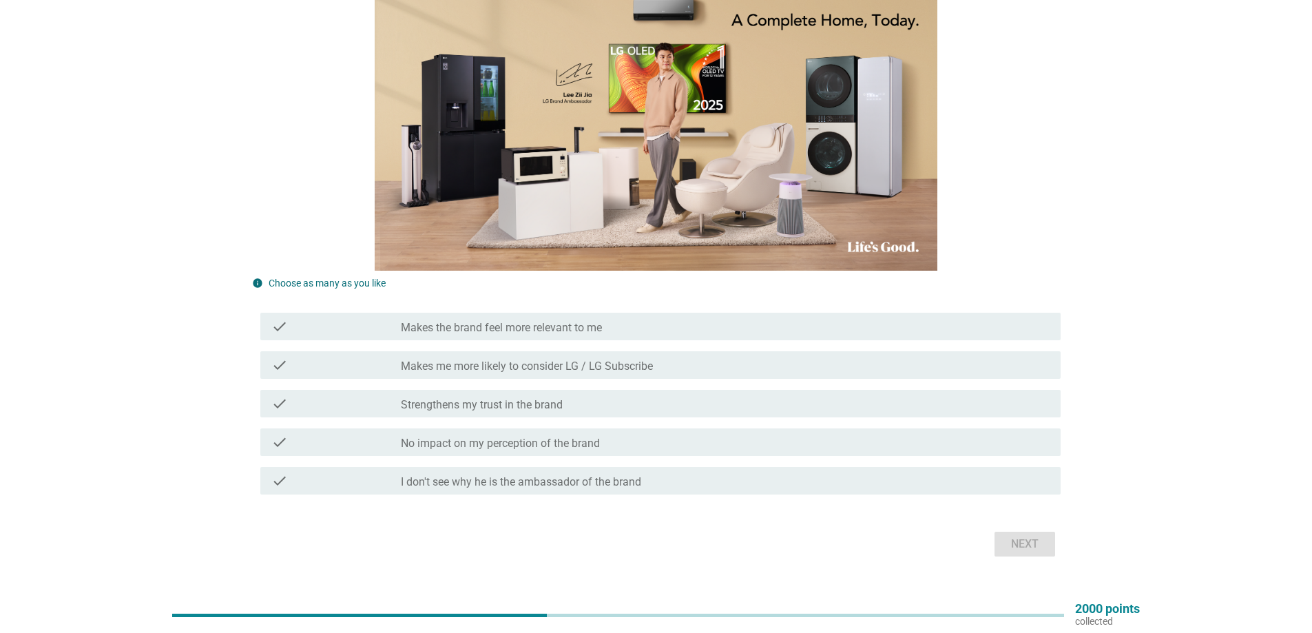
scroll to position [254, 0]
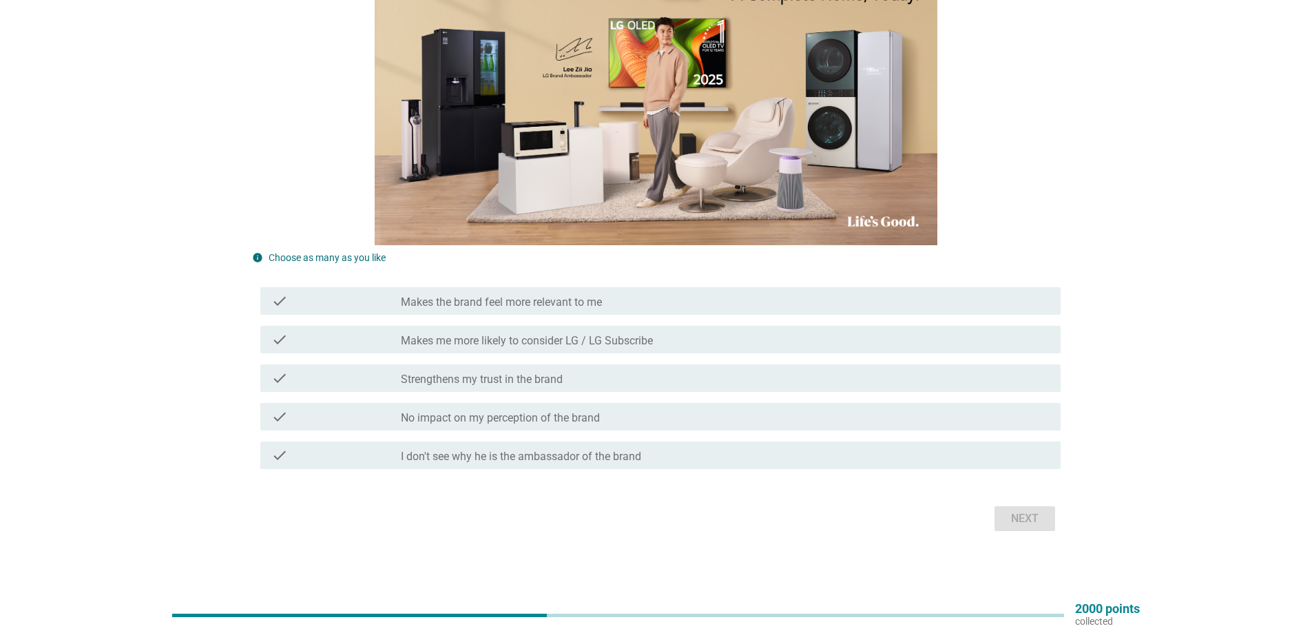
click at [561, 308] on label "Makes the brand feel more relevant to me" at bounding box center [501, 303] width 201 height 14
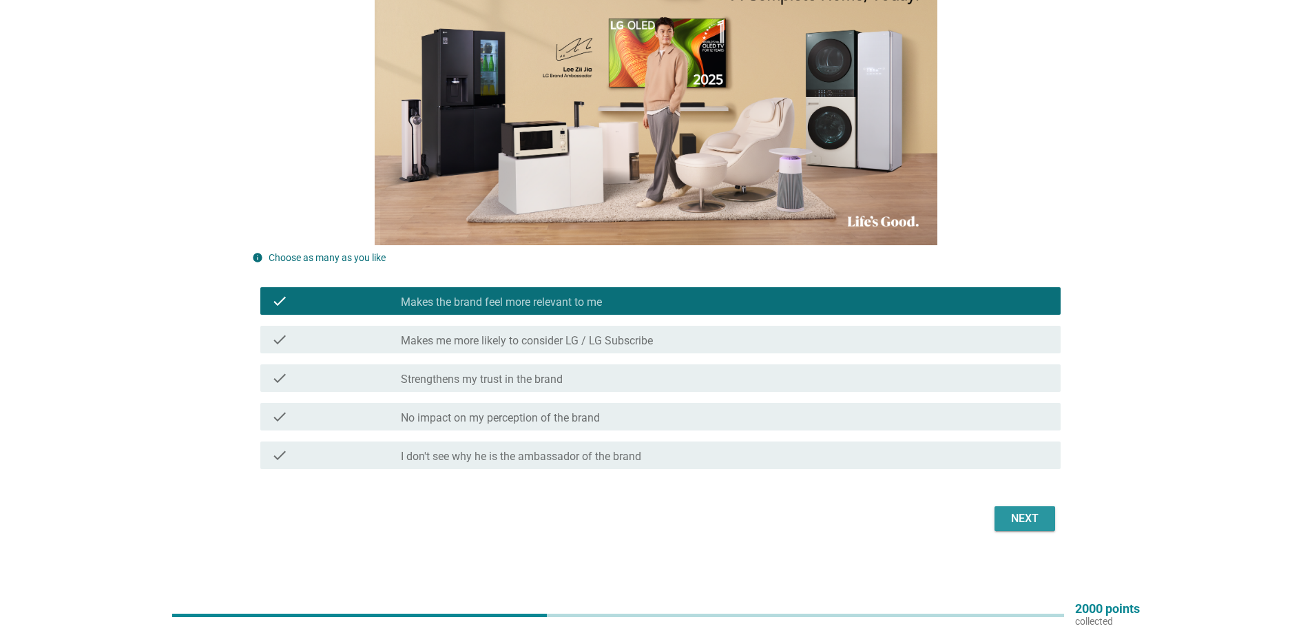
click at [1004, 519] on button "Next" at bounding box center [1025, 518] width 61 height 25
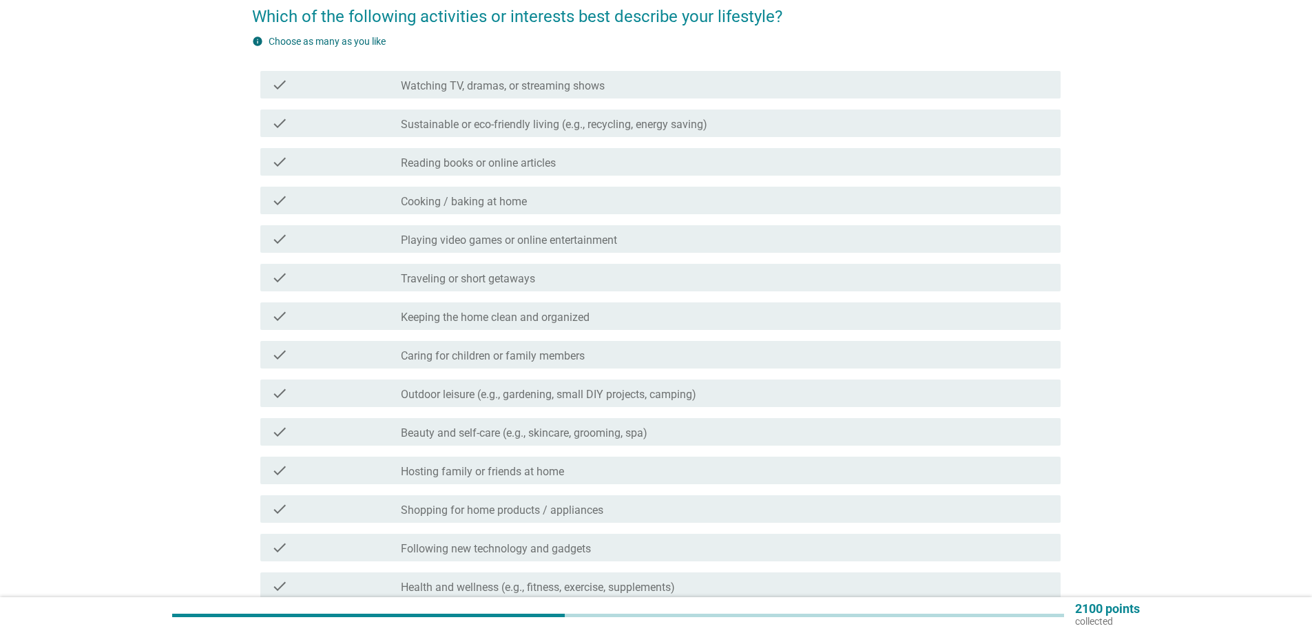
scroll to position [288, 0]
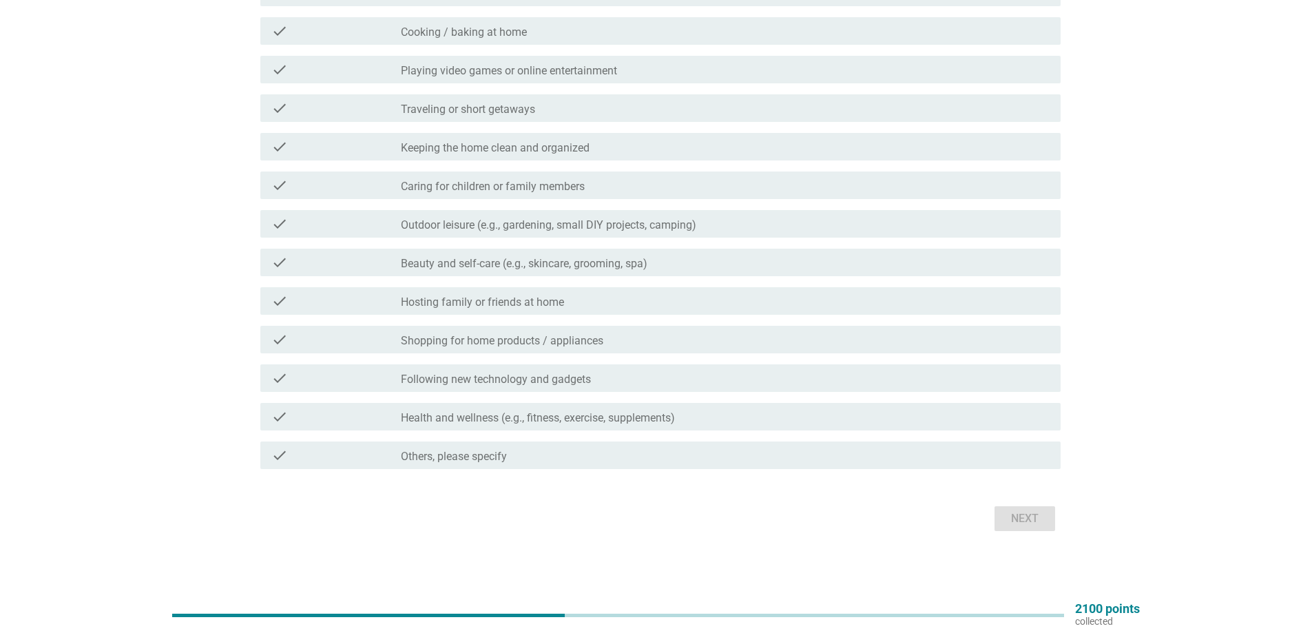
click at [548, 419] on label "Health and wellness (e.g., fitness, exercise, supplements)" at bounding box center [538, 418] width 274 height 14
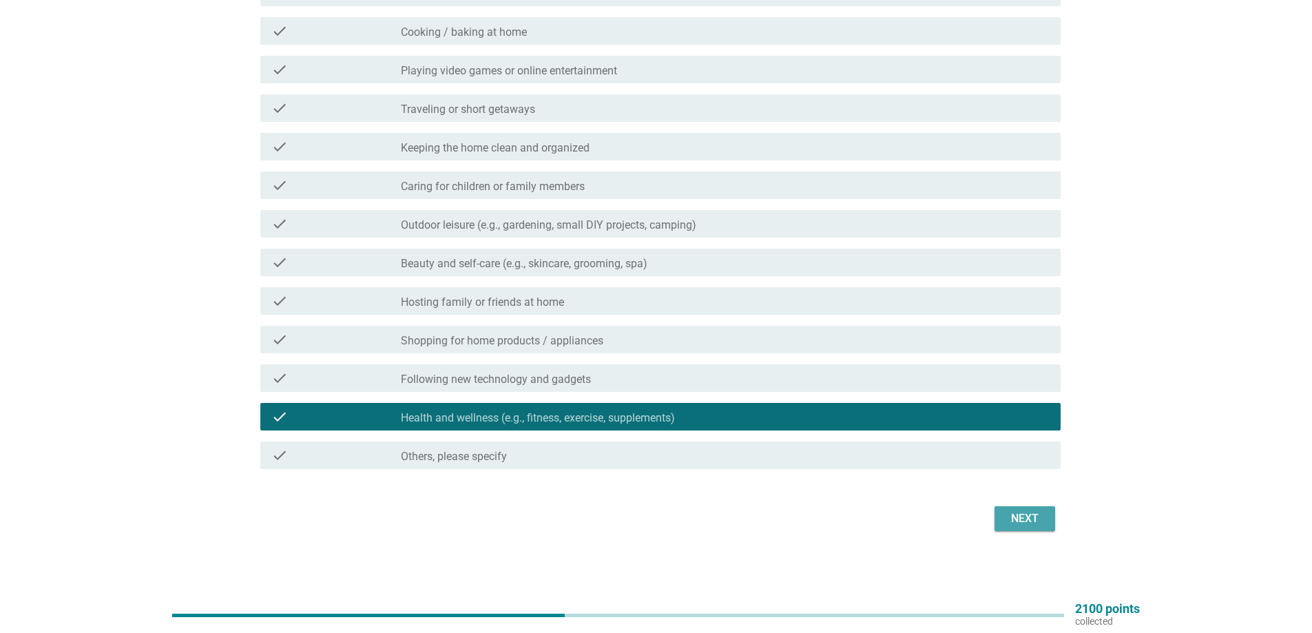
click at [1030, 518] on div "Next" at bounding box center [1025, 518] width 39 height 17
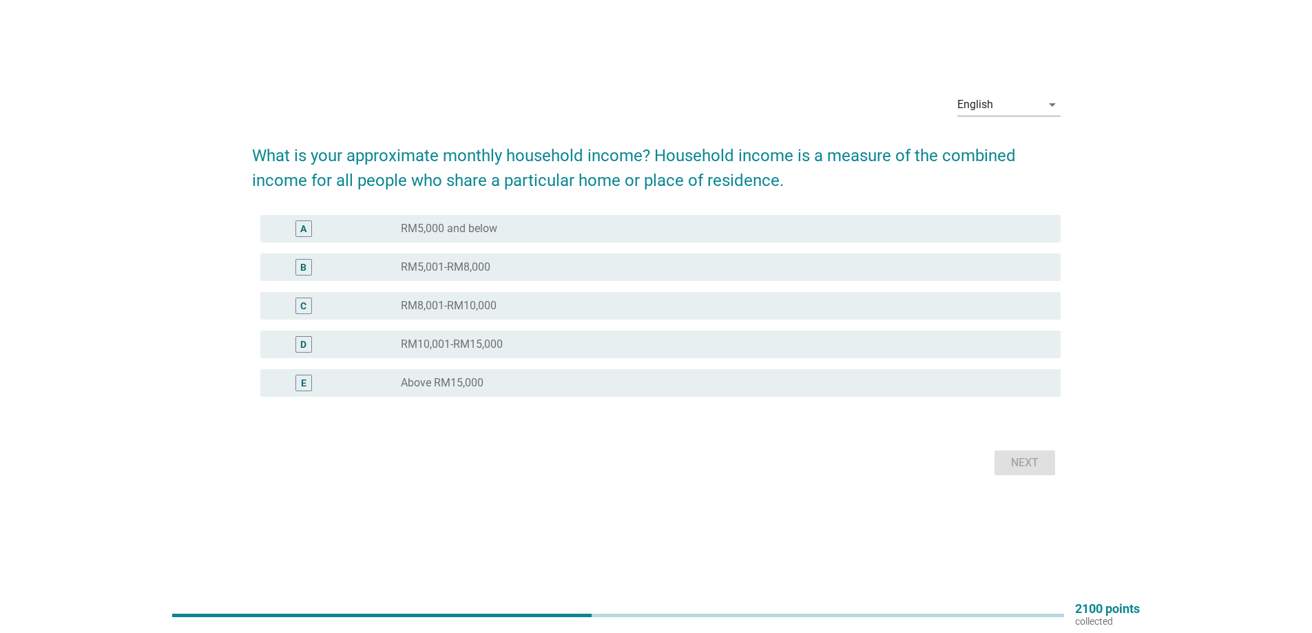
scroll to position [0, 0]
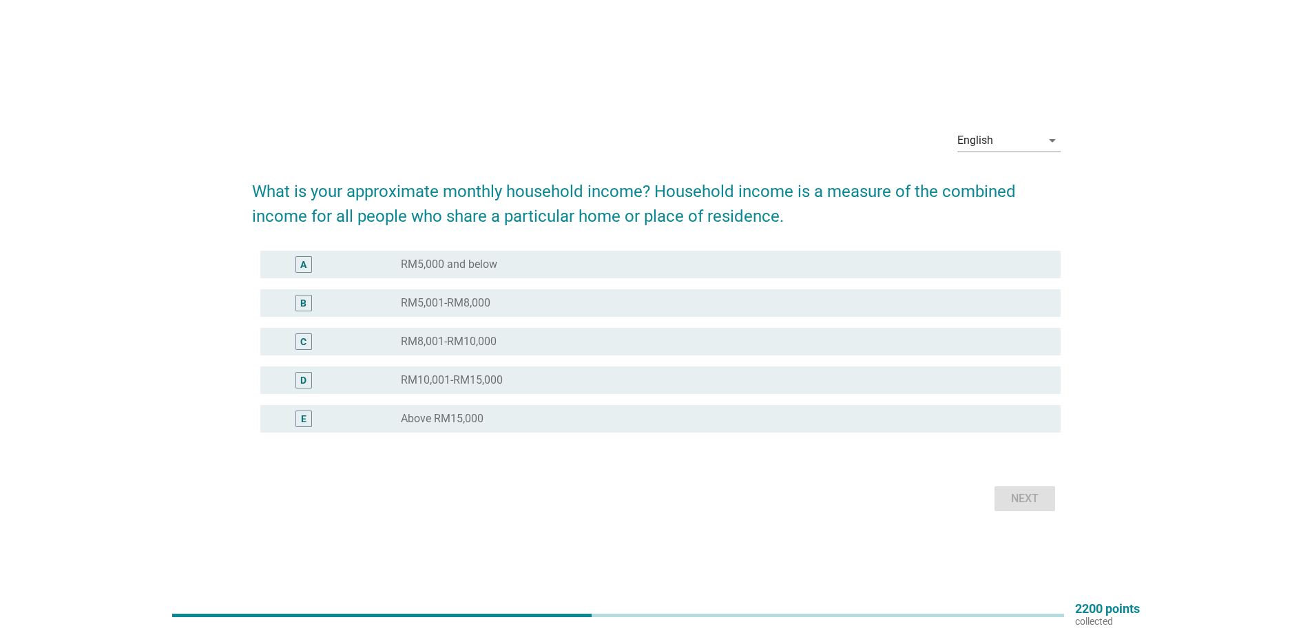
click at [549, 251] on div "A radio_button_unchecked RM5,000 and below" at bounding box center [660, 265] width 800 height 28
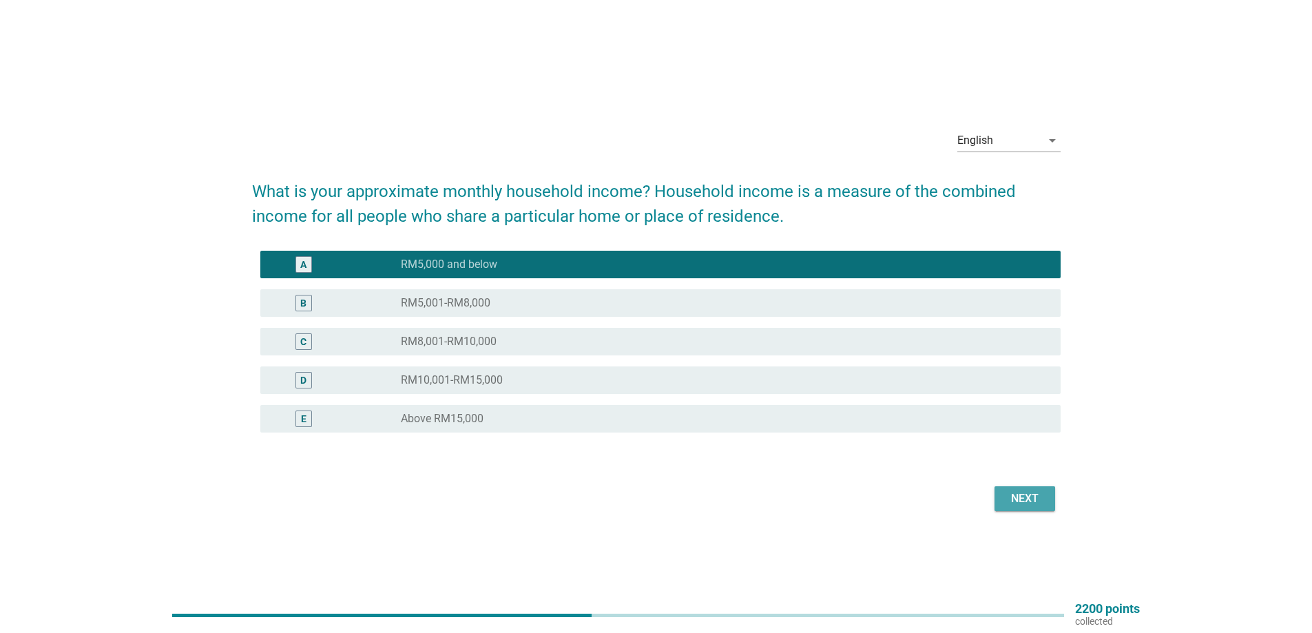
click at [1015, 495] on div "Next" at bounding box center [1025, 498] width 39 height 17
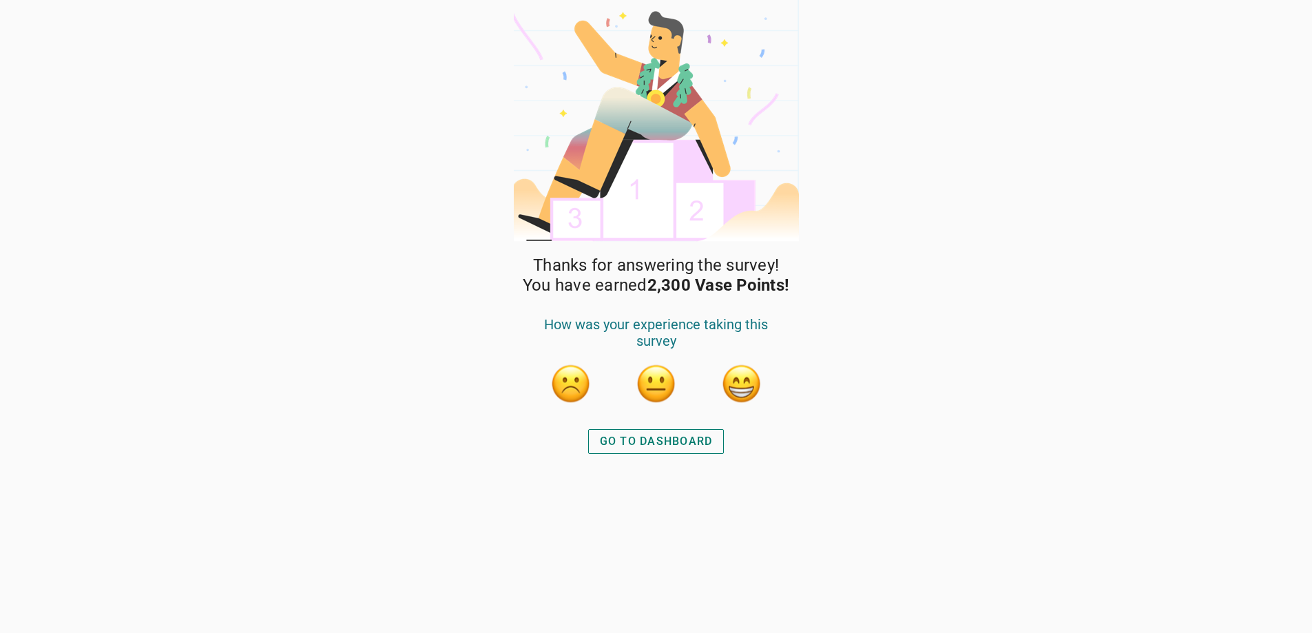
click at [660, 441] on div "GO TO DASHBOARD" at bounding box center [656, 441] width 113 height 17
